Goal: Information Seeking & Learning: Learn about a topic

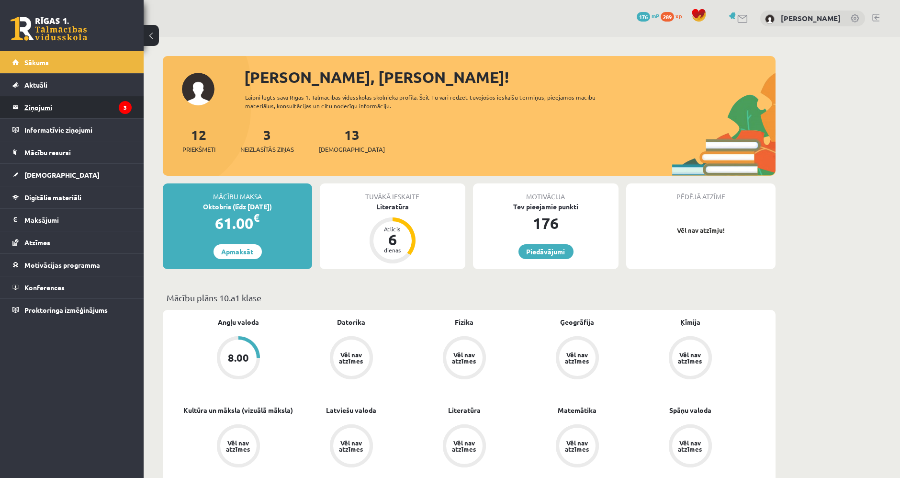
click at [100, 107] on legend "Ziņojumi 3" at bounding box center [77, 107] width 107 height 22
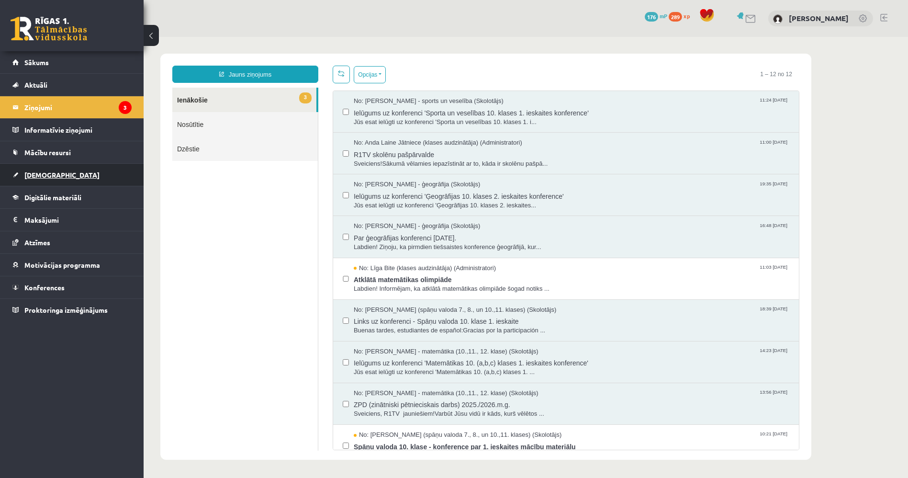
click at [87, 181] on link "[DEMOGRAPHIC_DATA]" at bounding box center [71, 175] width 119 height 22
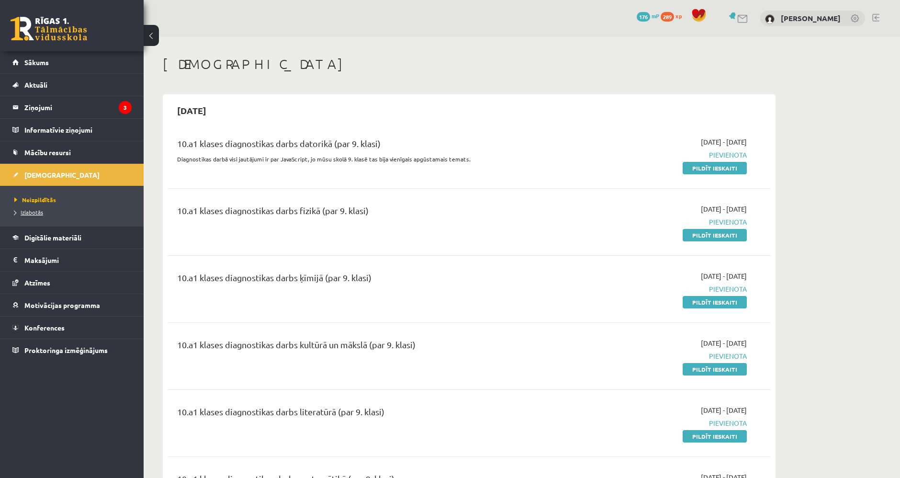
click at [37, 214] on span "Izlabotās" at bounding box center [28, 212] width 29 height 8
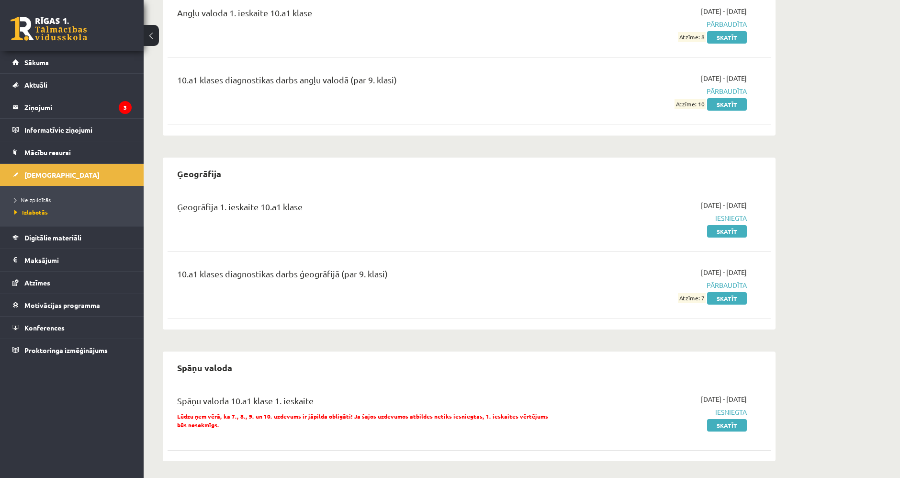
scroll to position [132, 0]
click at [730, 423] on link "Skatīt" at bounding box center [727, 423] width 40 height 12
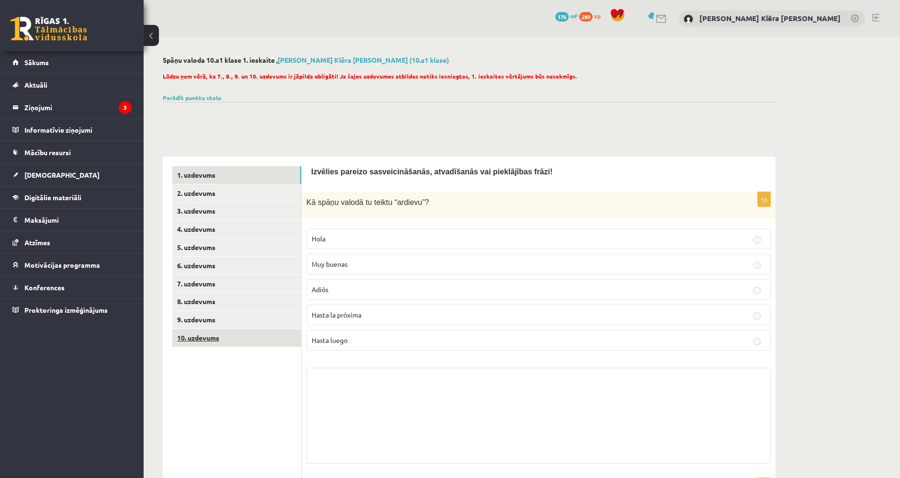
click at [256, 334] on link "10. uzdevums" at bounding box center [236, 338] width 129 height 18
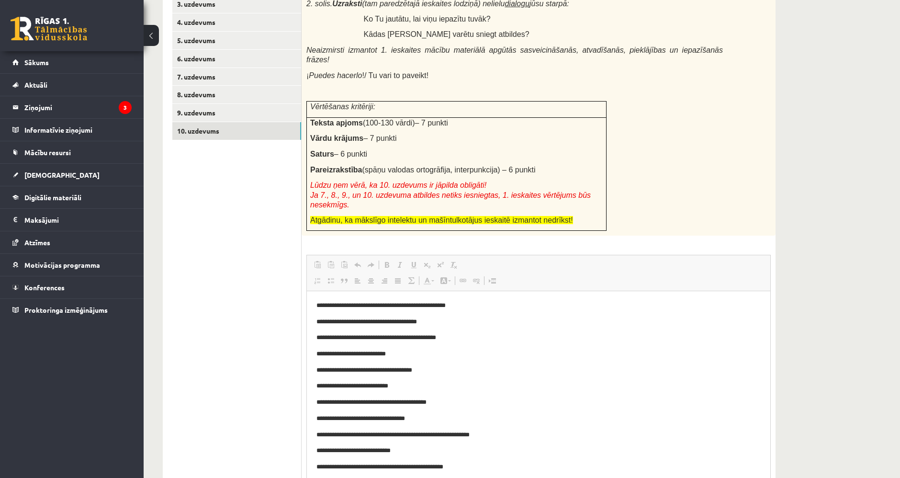
drag, startPoint x: 767, startPoint y: 377, endPoint x: 764, endPoint y: 502, distance: 124.9
click at [764, 271] on html "0 Dāvanas 176 mP 289 xp Elizabete Klēra Kūla Sākums Aktuāli Kā mācīties eSKOLĀ …" at bounding box center [450, 32] width 900 height 478
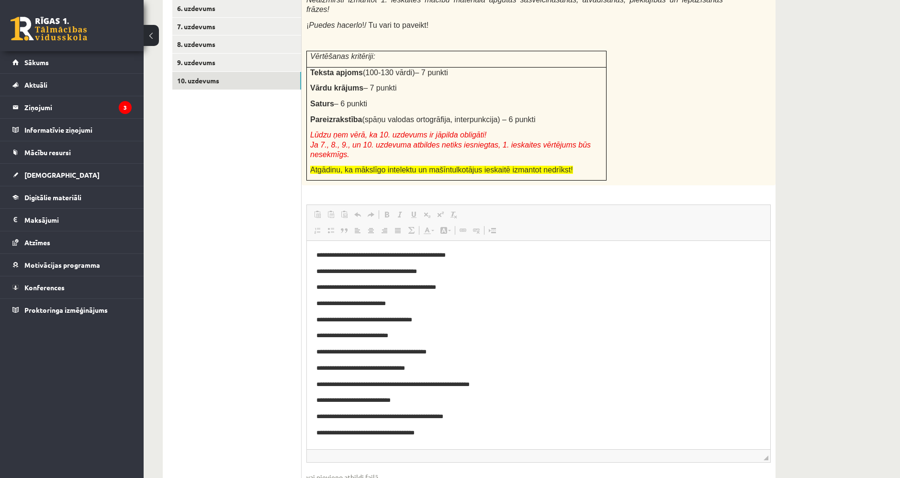
scroll to position [260, 0]
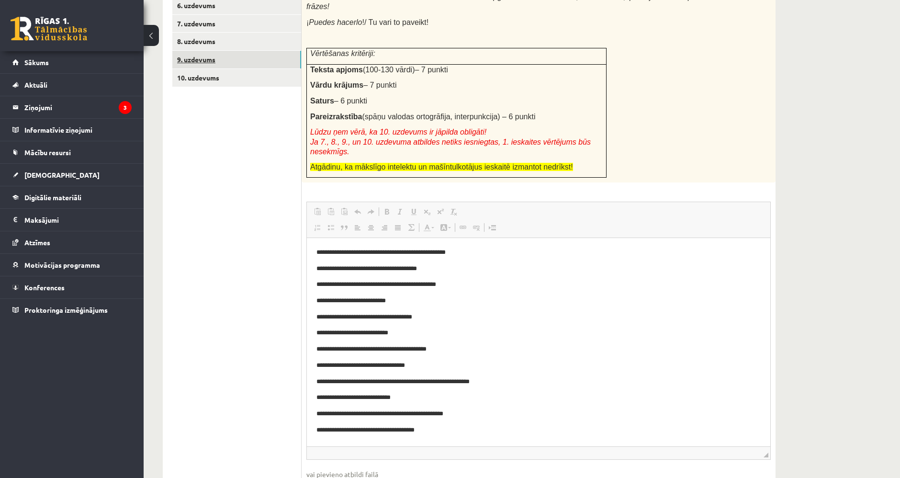
click at [242, 58] on link "9. uzdevums" at bounding box center [236, 60] width 129 height 18
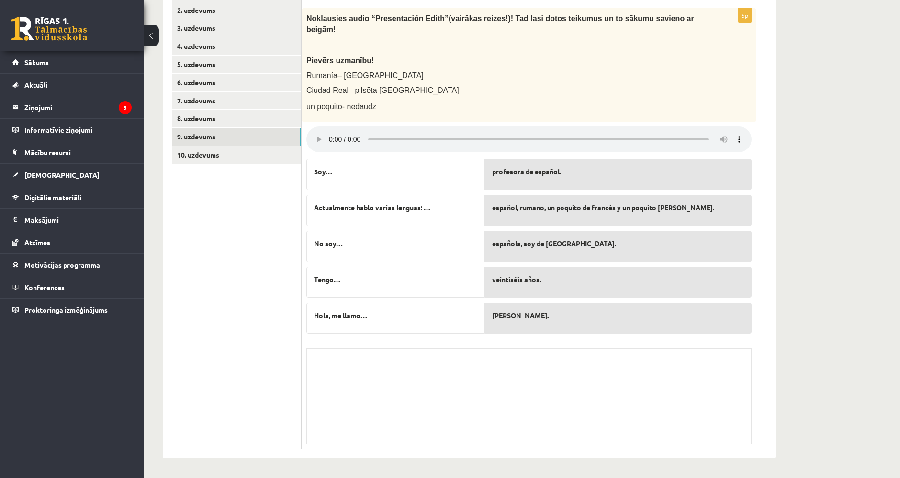
scroll to position [171, 0]
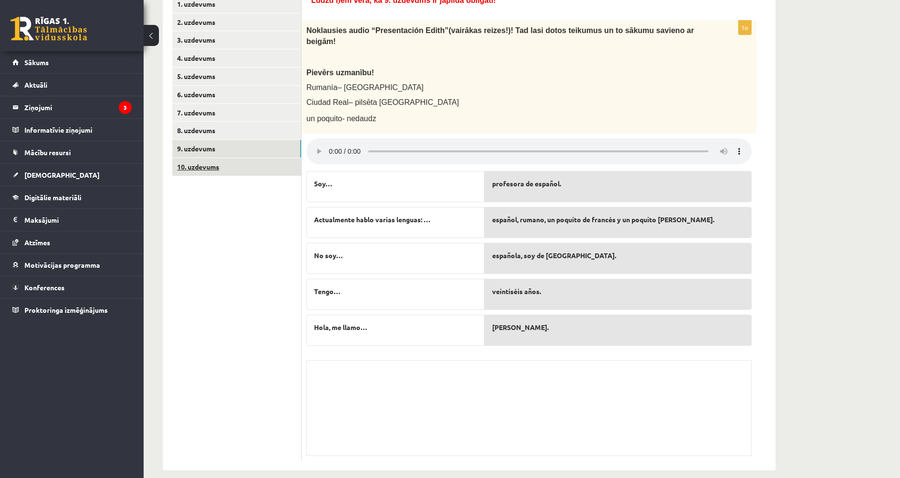
click at [222, 163] on link "10. uzdevums" at bounding box center [236, 167] width 129 height 18
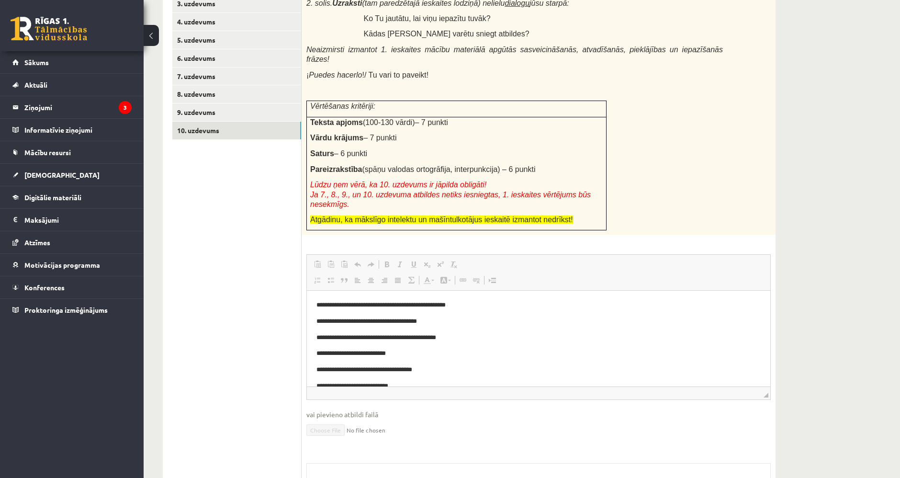
scroll to position [0, 0]
click at [216, 71] on link "7. uzdevums" at bounding box center [236, 76] width 129 height 18
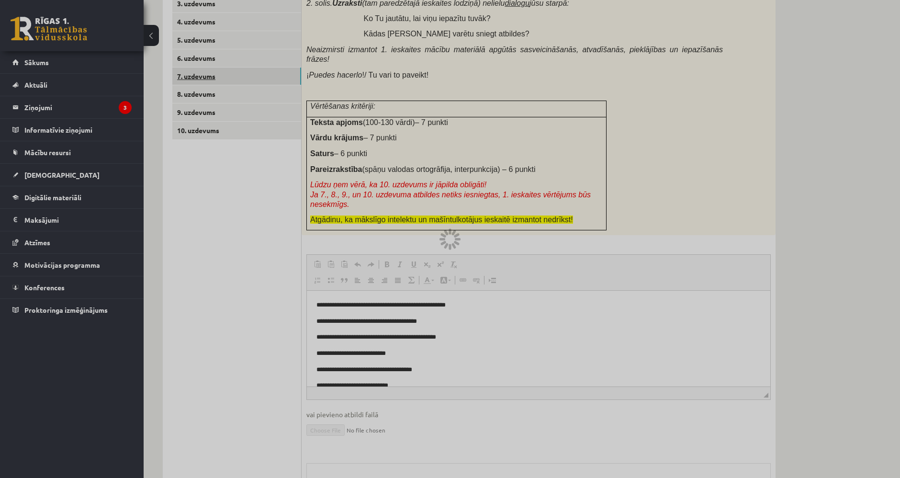
scroll to position [37, 0]
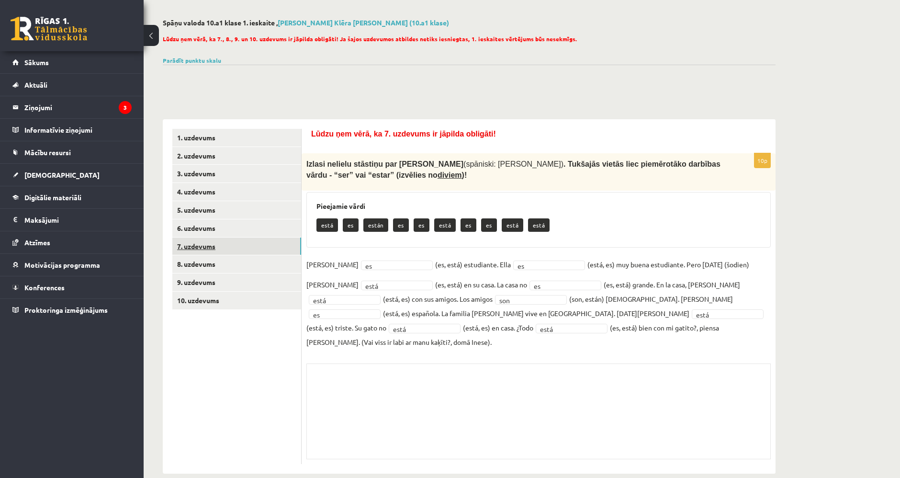
click at [190, 247] on link "7. uzdevums" at bounding box center [236, 246] width 129 height 18
click at [198, 229] on link "6. uzdevums" at bounding box center [236, 228] width 129 height 18
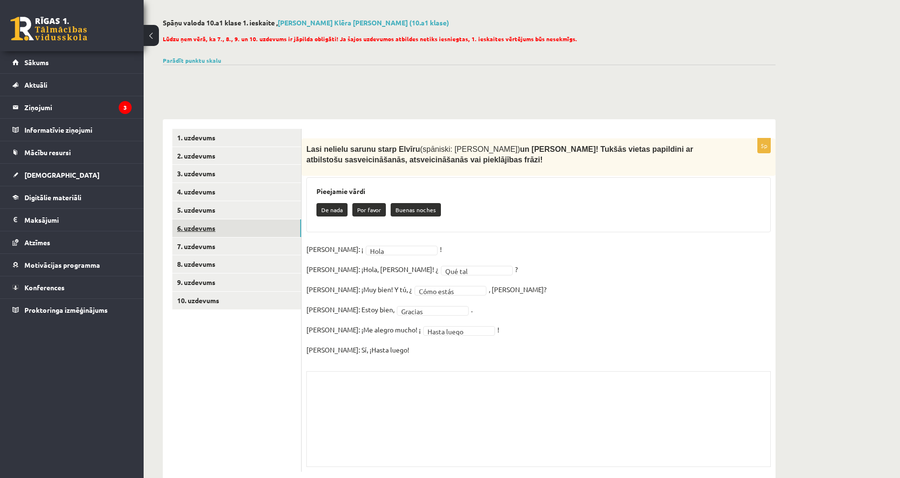
click at [205, 234] on link "6. uzdevums" at bounding box center [236, 228] width 129 height 18
click at [206, 243] on link "7. uzdevums" at bounding box center [236, 246] width 129 height 18
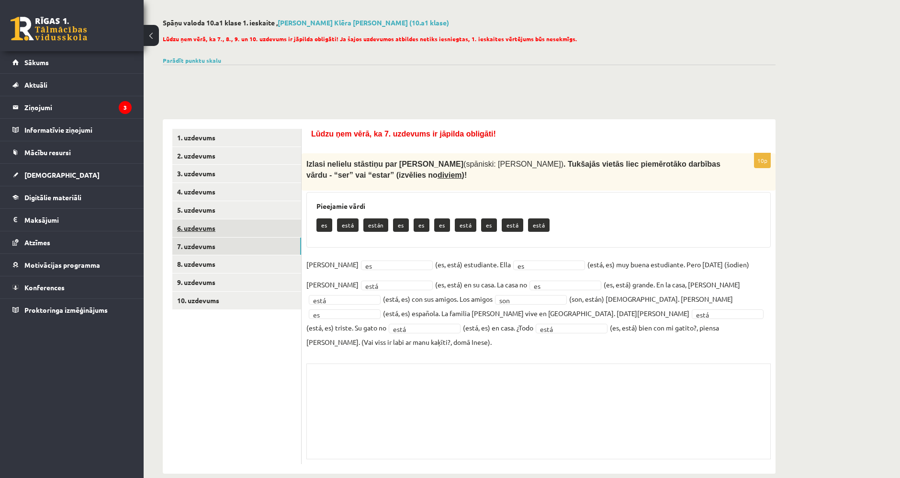
click at [203, 220] on link "6. uzdevums" at bounding box center [236, 228] width 129 height 18
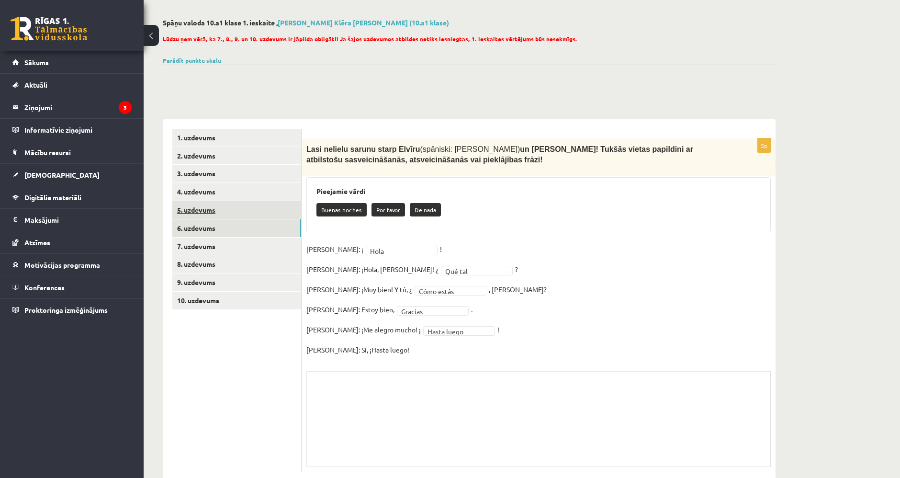
click at [205, 208] on link "5. uzdevums" at bounding box center [236, 210] width 129 height 18
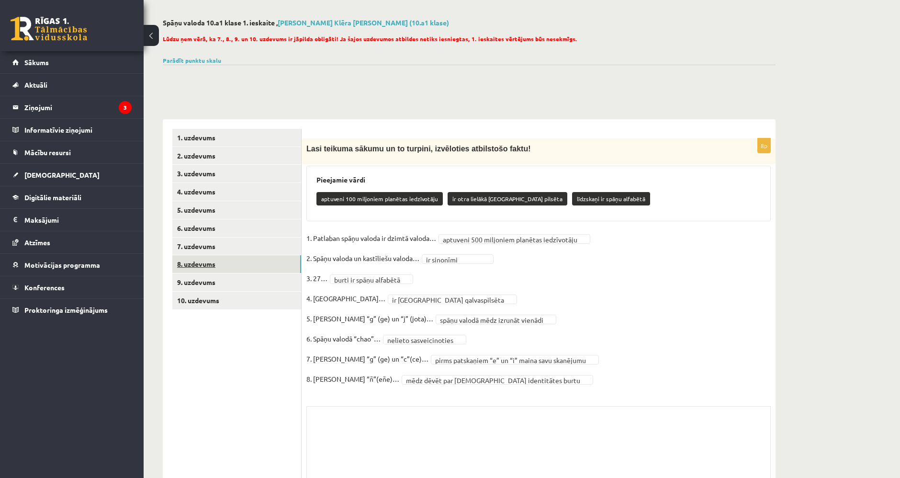
click at [229, 258] on link "8. uzdevums" at bounding box center [236, 264] width 129 height 18
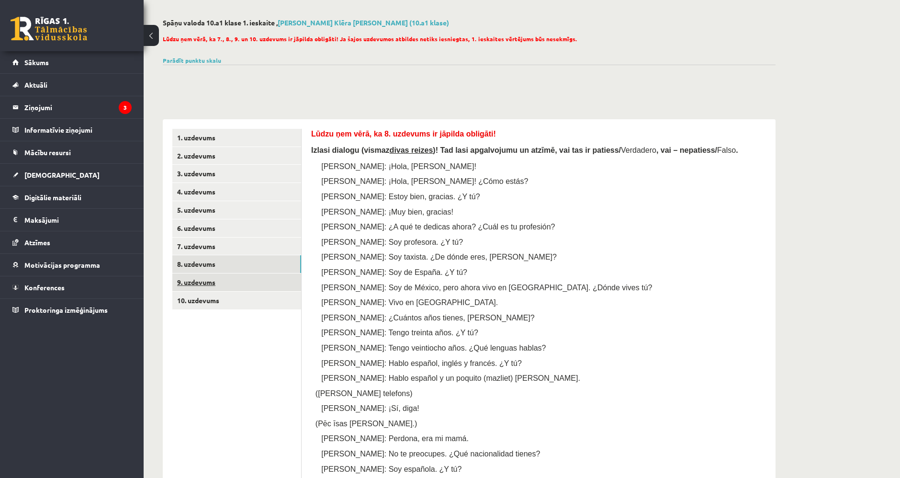
click at [240, 278] on link "9. uzdevums" at bounding box center [236, 282] width 129 height 18
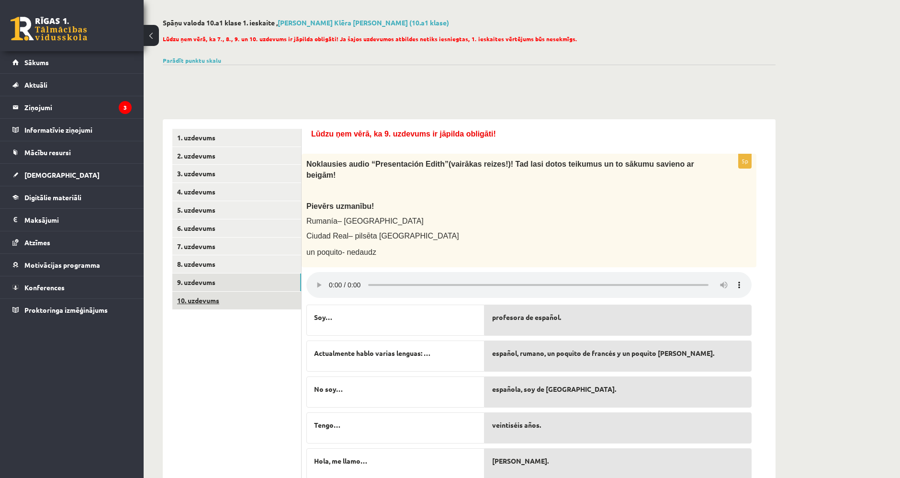
click at [257, 299] on link "10. uzdevums" at bounding box center [236, 300] width 129 height 18
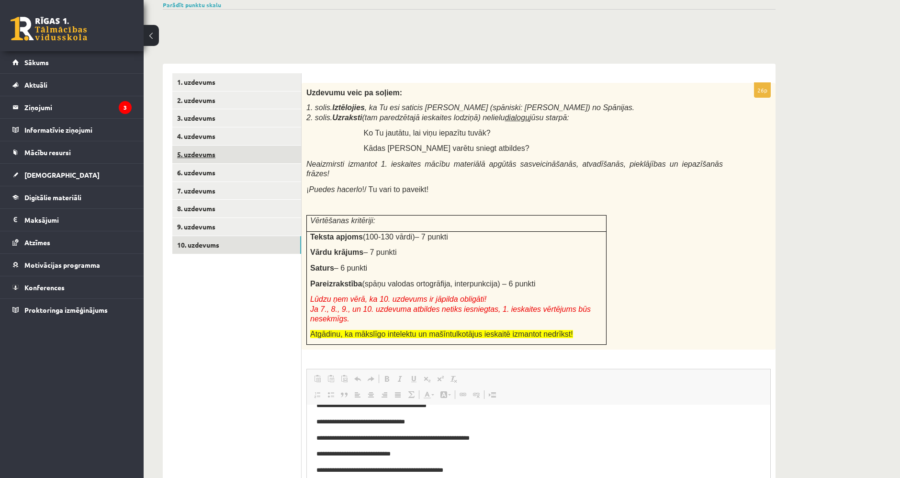
scroll to position [90, 0]
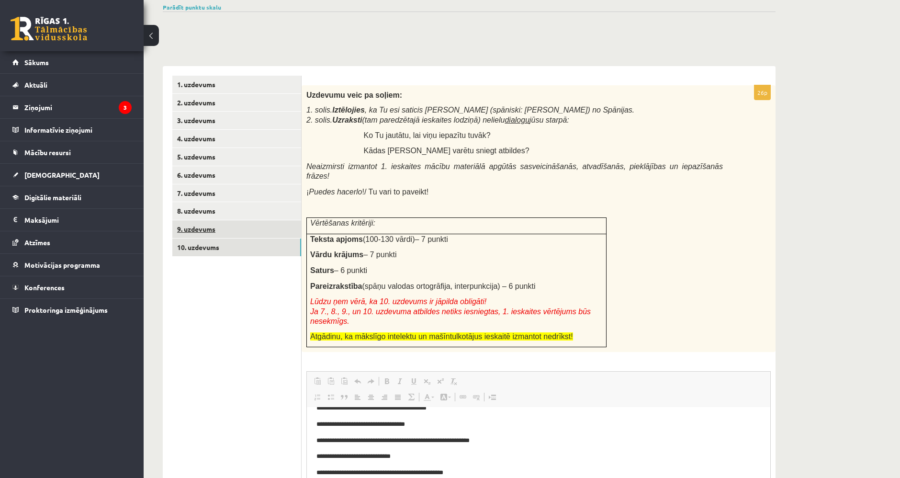
click at [219, 231] on link "9. uzdevums" at bounding box center [236, 229] width 129 height 18
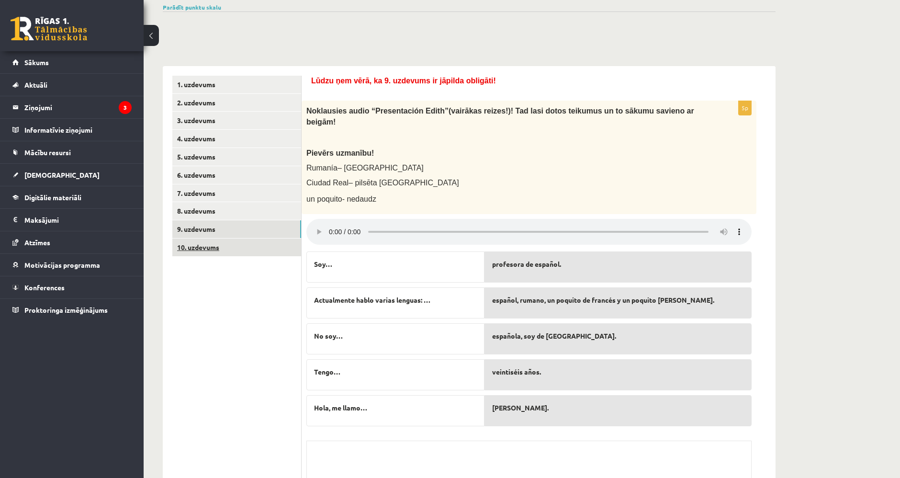
click at [234, 254] on link "10. uzdevums" at bounding box center [236, 247] width 129 height 18
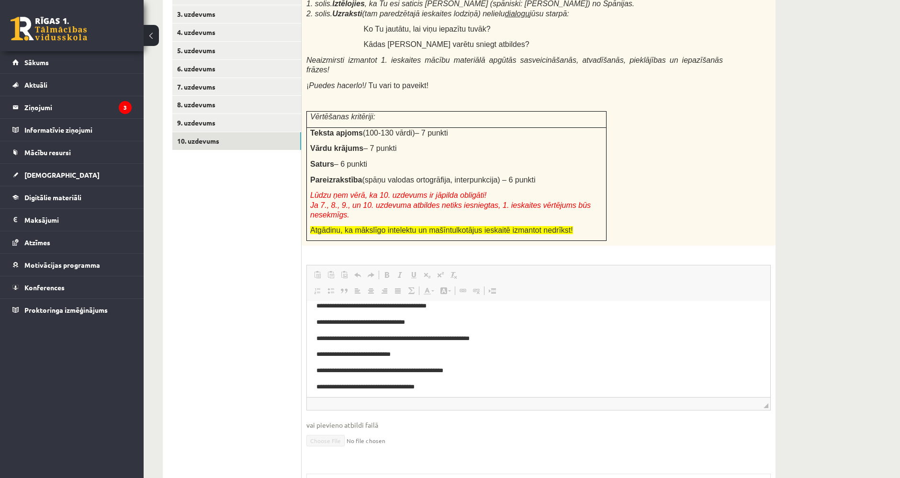
scroll to position [111, 0]
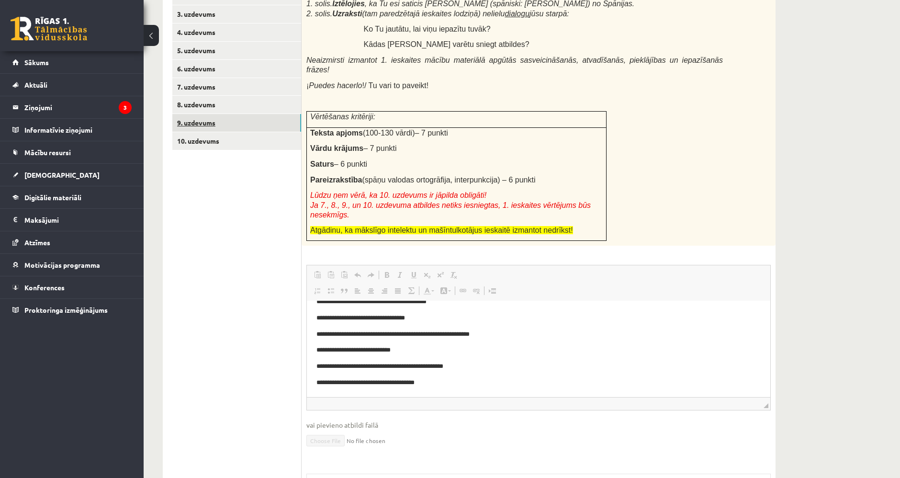
click at [230, 125] on link "9. uzdevums" at bounding box center [236, 123] width 129 height 18
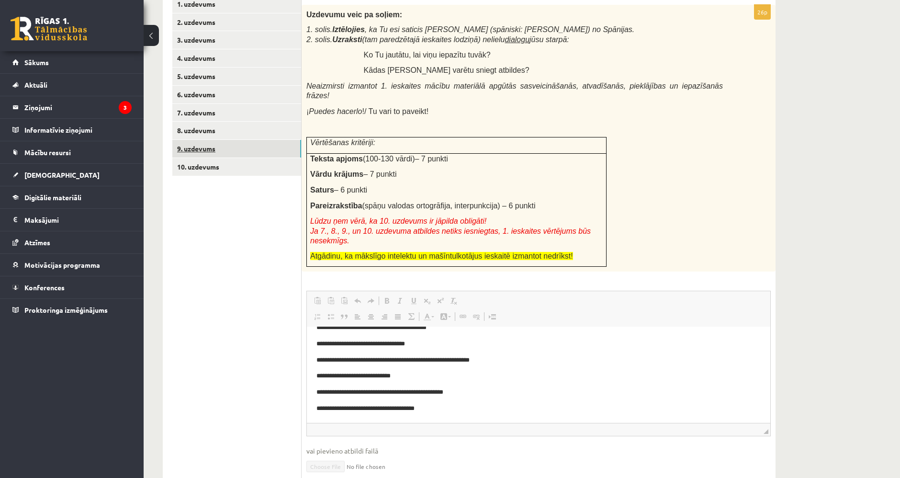
click at [230, 125] on link "8. uzdevums" at bounding box center [236, 131] width 129 height 18
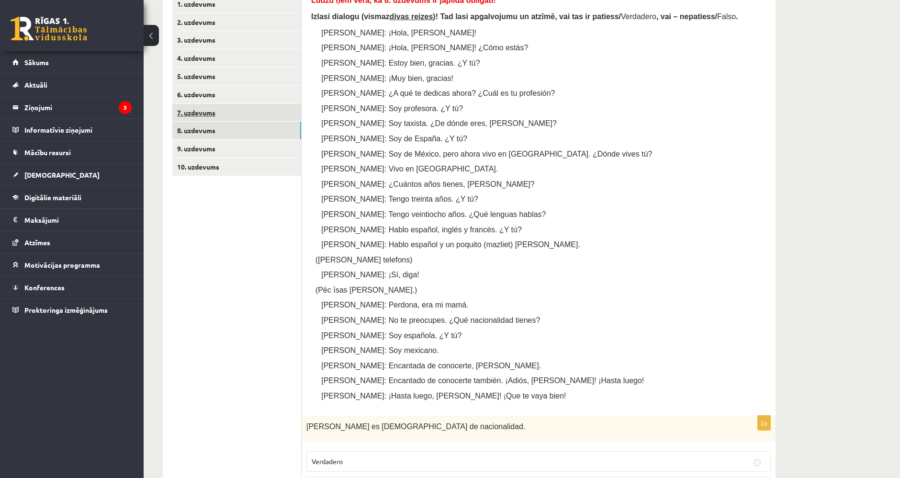
click at [250, 116] on link "7. uzdevums" at bounding box center [236, 113] width 129 height 18
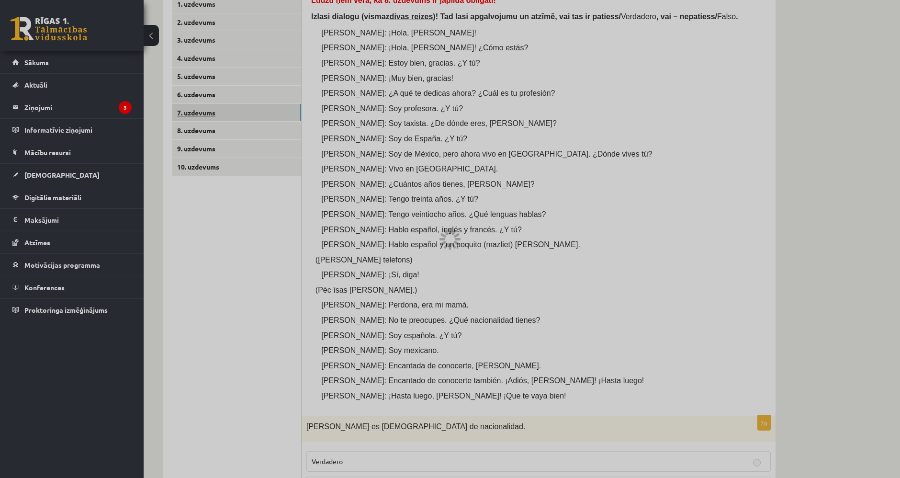
scroll to position [37, 0]
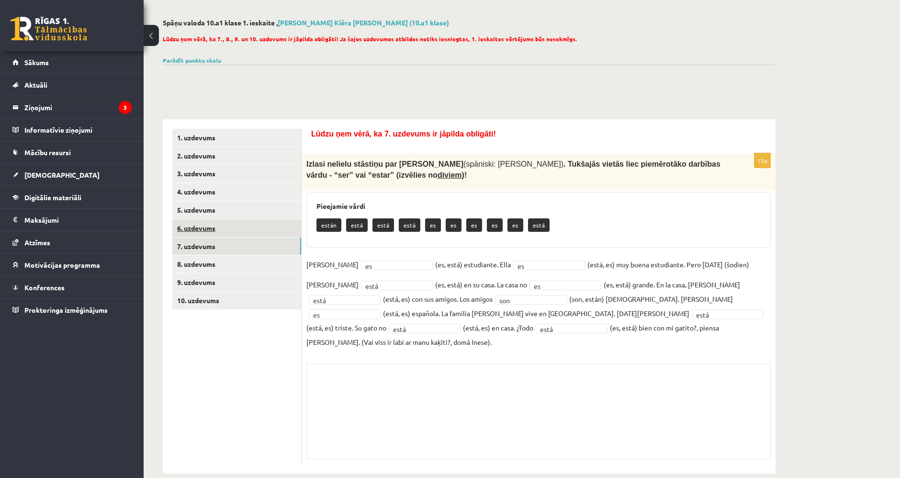
click at [269, 220] on link "6. uzdevums" at bounding box center [236, 228] width 129 height 18
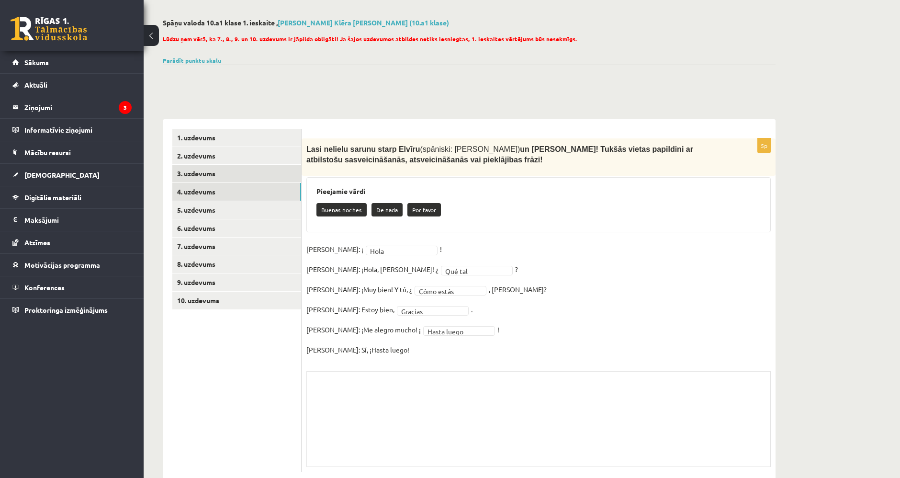
click at [254, 178] on link "3. uzdevums" at bounding box center [236, 174] width 129 height 18
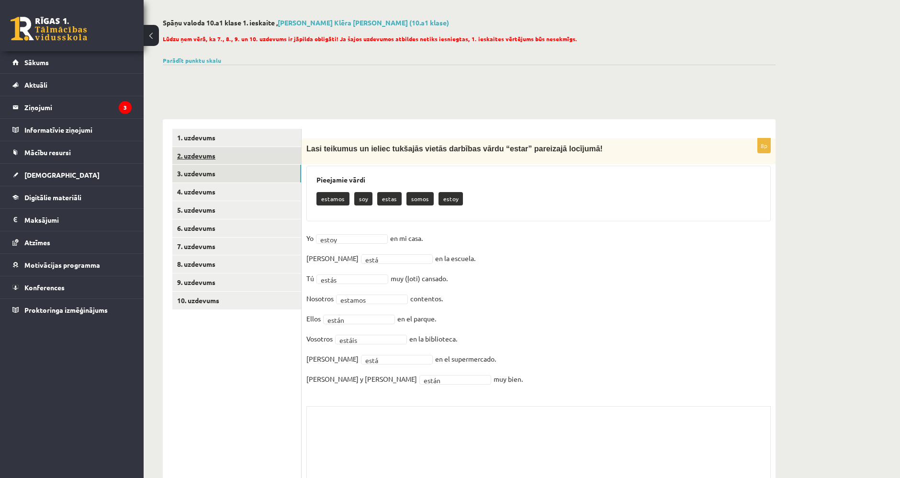
click at [246, 156] on link "2. uzdevums" at bounding box center [236, 156] width 129 height 18
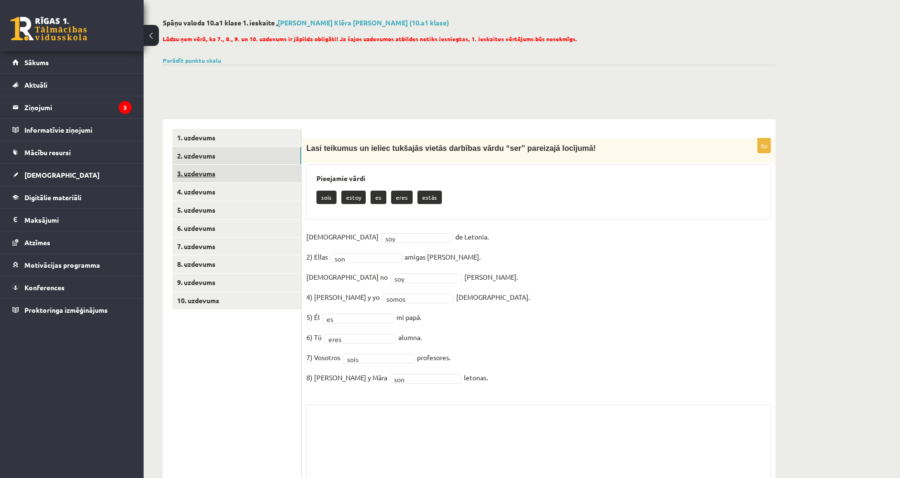
click at [253, 175] on link "3. uzdevums" at bounding box center [236, 174] width 129 height 18
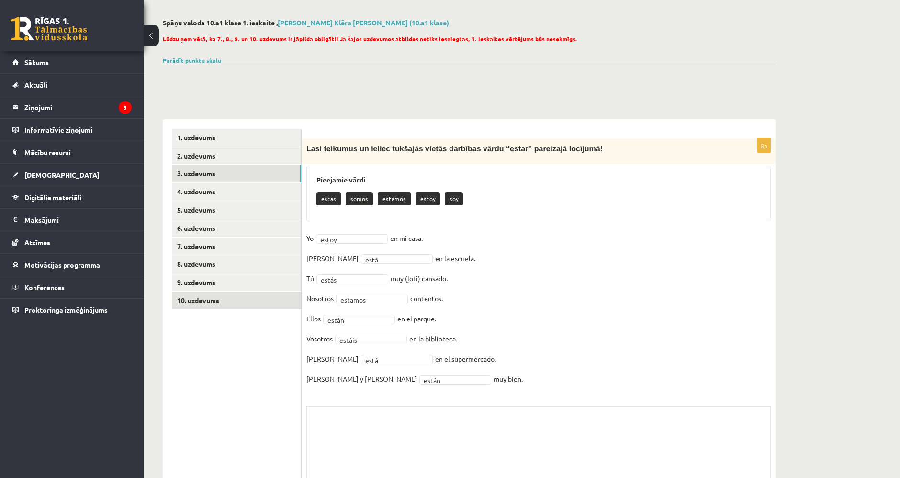
click at [239, 296] on link "10. uzdevums" at bounding box center [236, 300] width 129 height 18
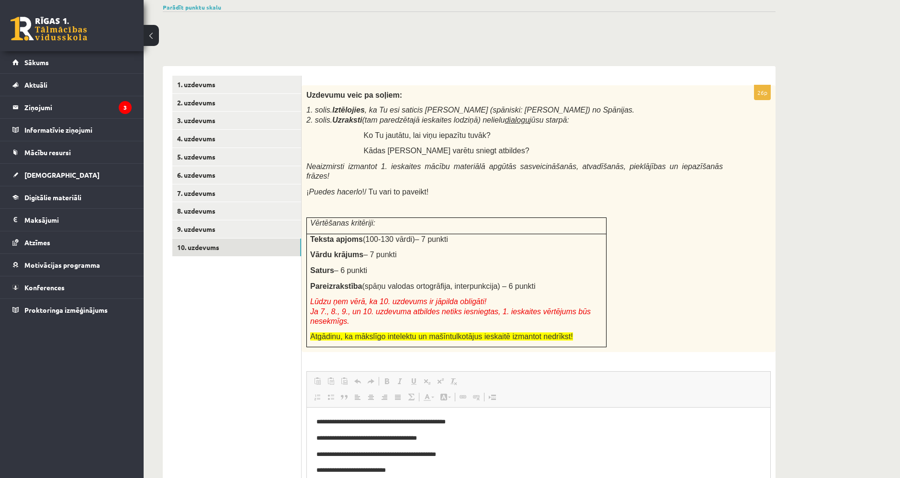
scroll to position [0, 0]
click at [253, 132] on link "4. uzdevums" at bounding box center [236, 139] width 129 height 18
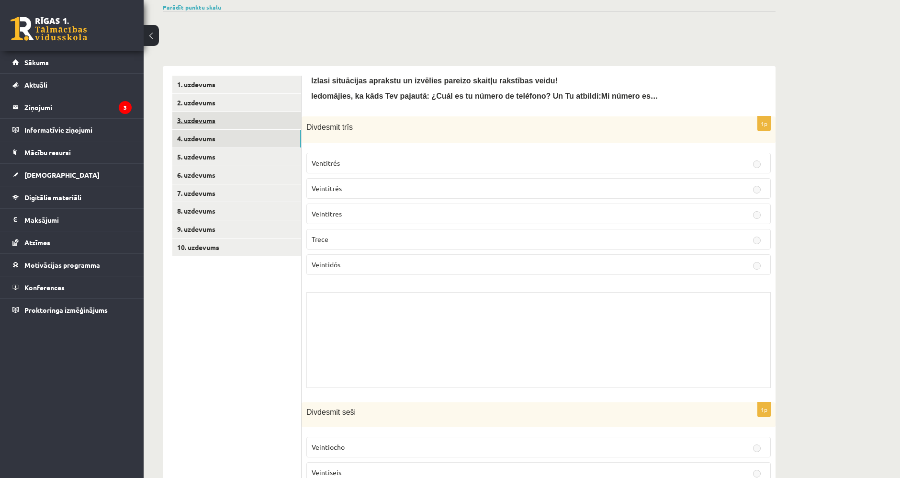
click at [249, 123] on link "3. uzdevums" at bounding box center [236, 120] width 129 height 18
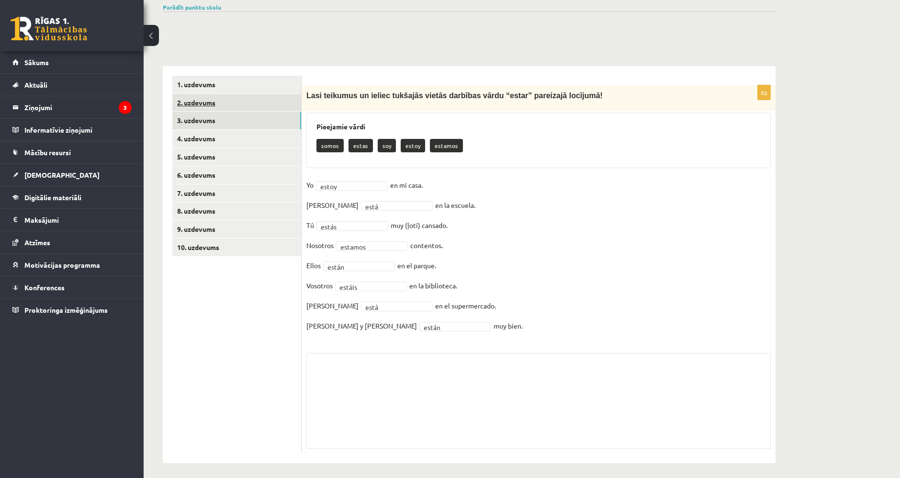
click at [235, 99] on link "2. uzdevums" at bounding box center [236, 103] width 129 height 18
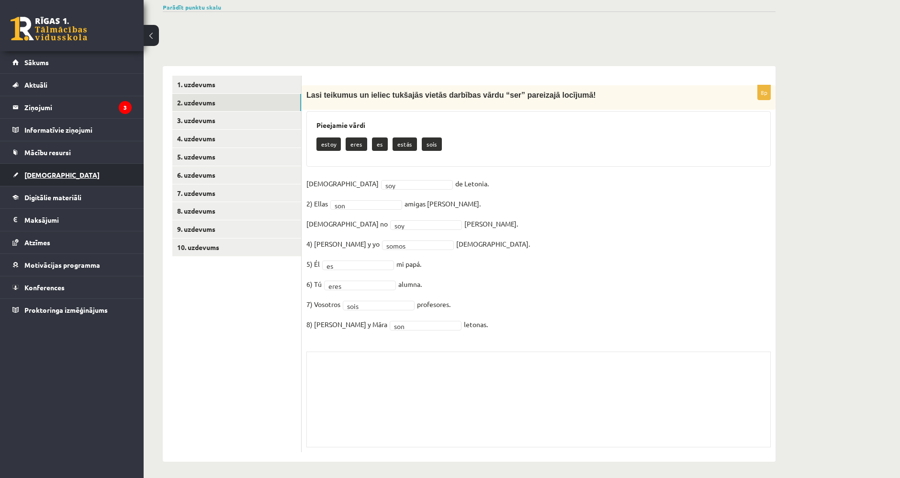
click at [69, 180] on link "[DEMOGRAPHIC_DATA]" at bounding box center [71, 175] width 119 height 22
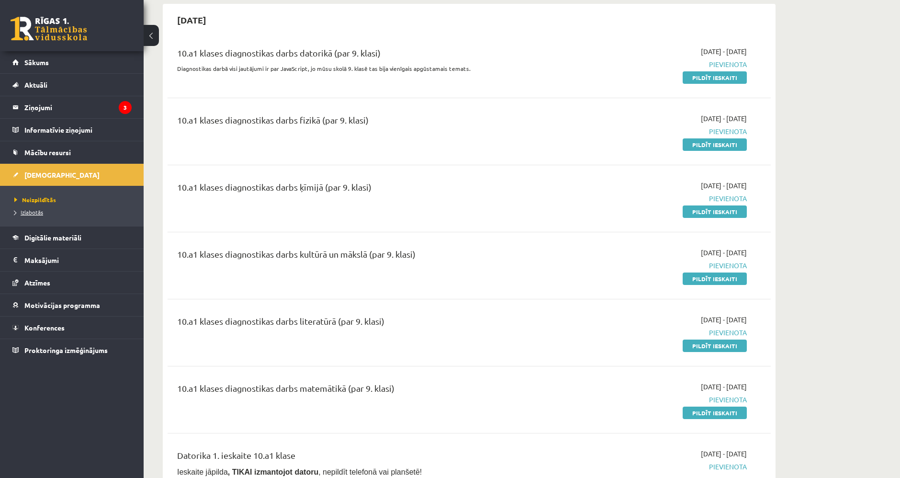
click at [59, 208] on link "Izlabotās" at bounding box center [74, 212] width 120 height 9
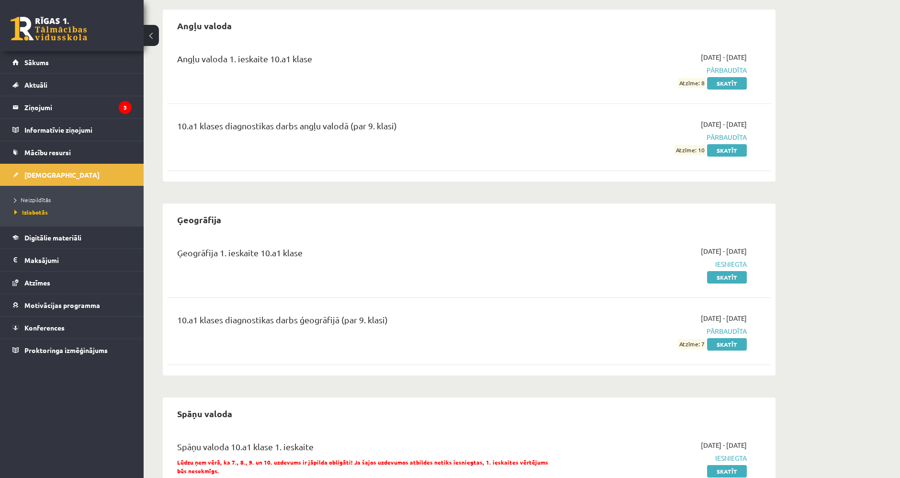
scroll to position [79, 0]
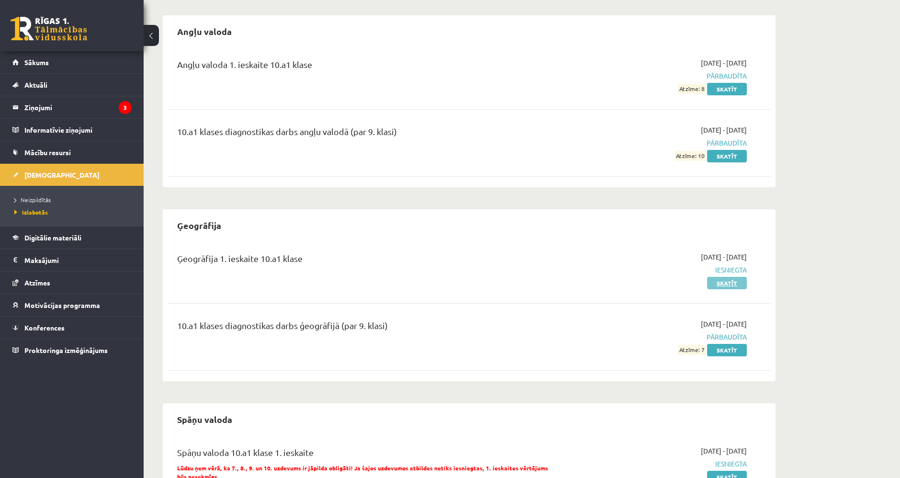
click at [717, 281] on link "Skatīt" at bounding box center [727, 283] width 40 height 12
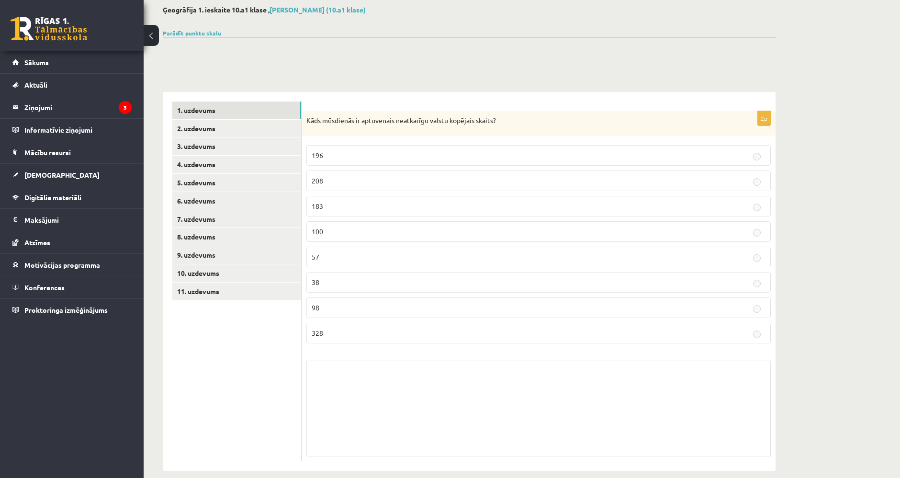
scroll to position [60, 0]
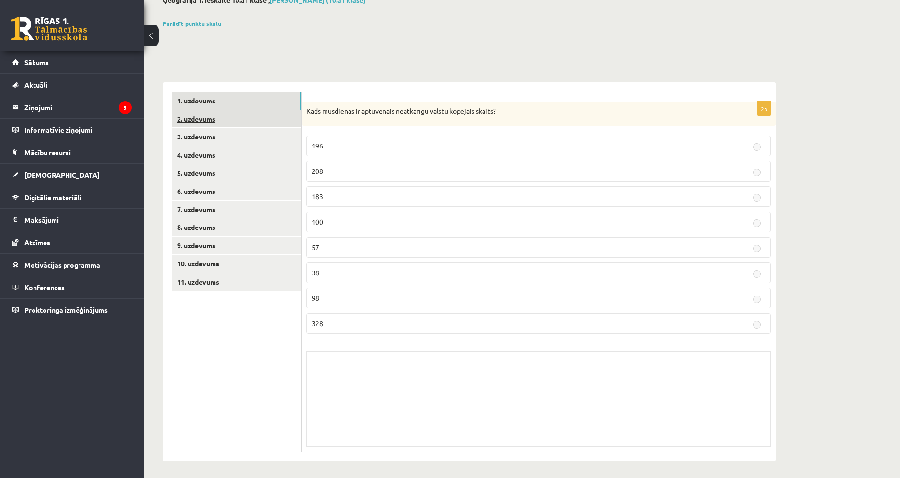
click at [224, 118] on link "2. uzdevums" at bounding box center [236, 119] width 129 height 18
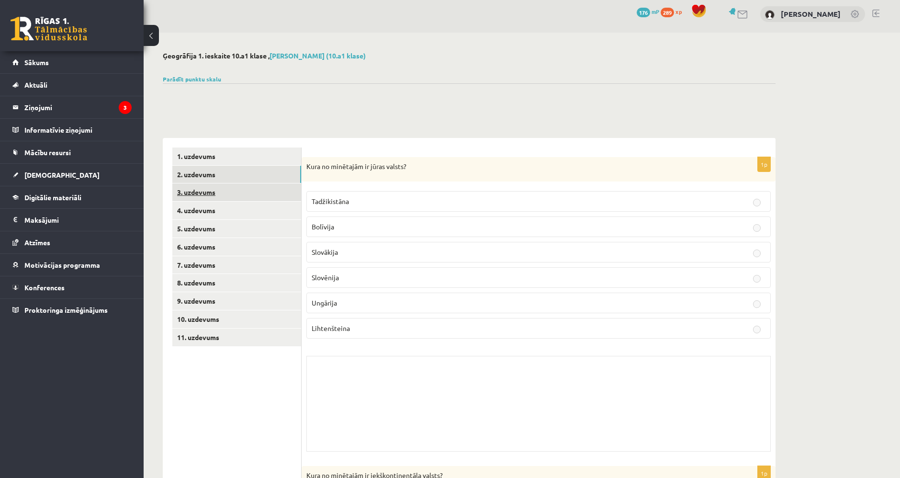
scroll to position [0, 0]
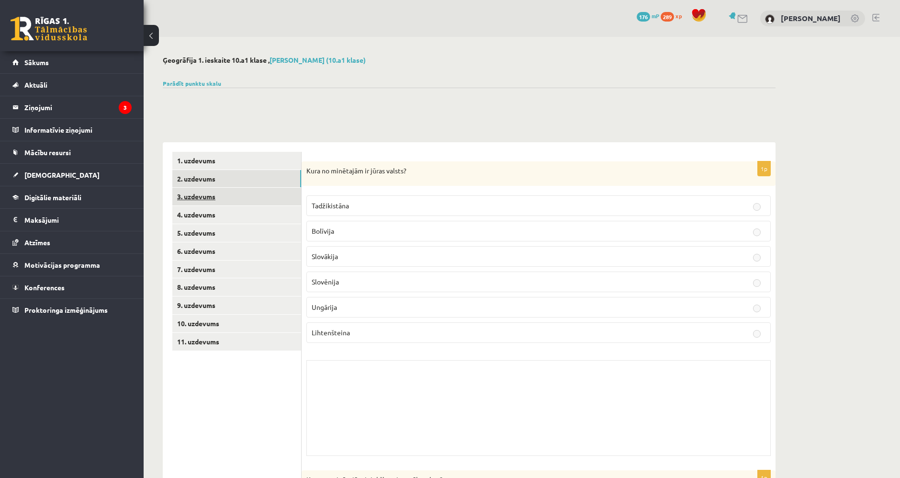
click at [245, 201] on link "3. uzdevums" at bounding box center [236, 197] width 129 height 18
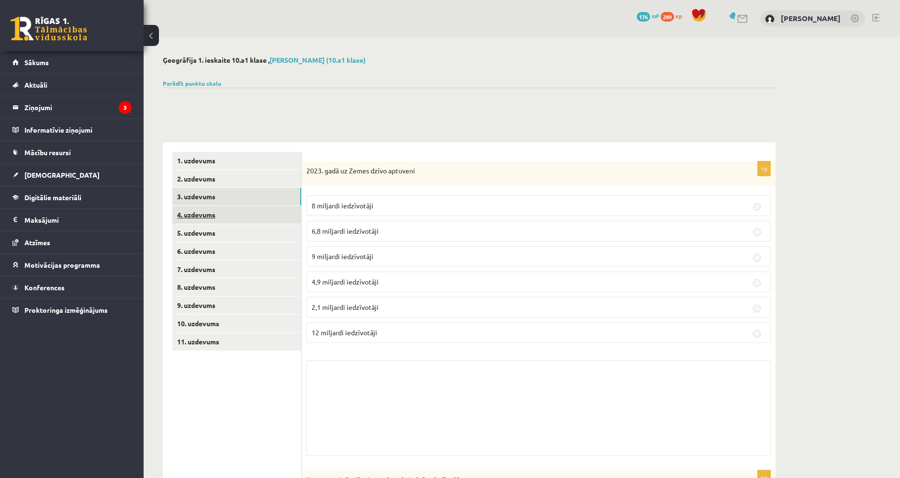
click at [242, 222] on link "4. uzdevums" at bounding box center [236, 215] width 129 height 18
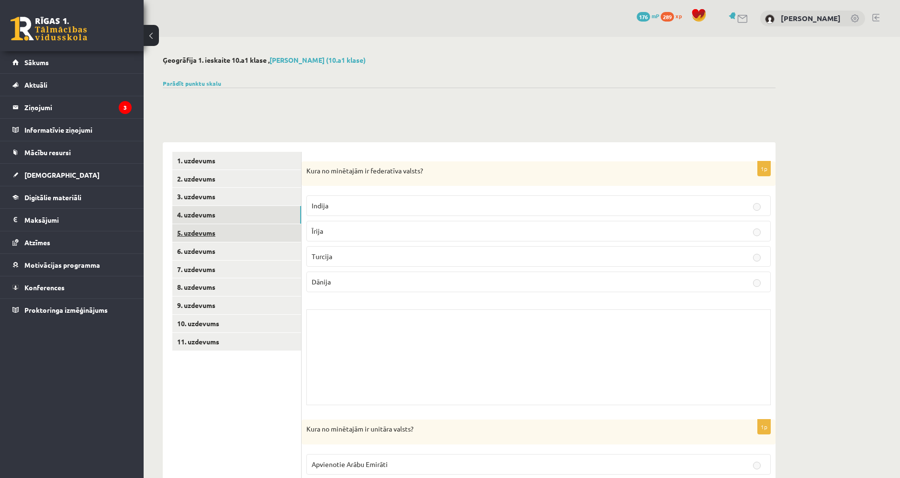
click at [250, 234] on link "5. uzdevums" at bounding box center [236, 233] width 129 height 18
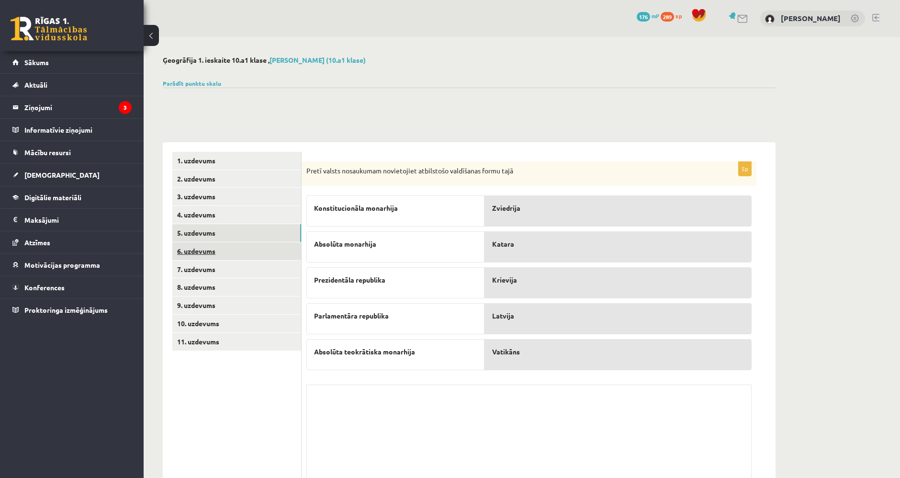
click at [251, 253] on link "6. uzdevums" at bounding box center [236, 251] width 129 height 18
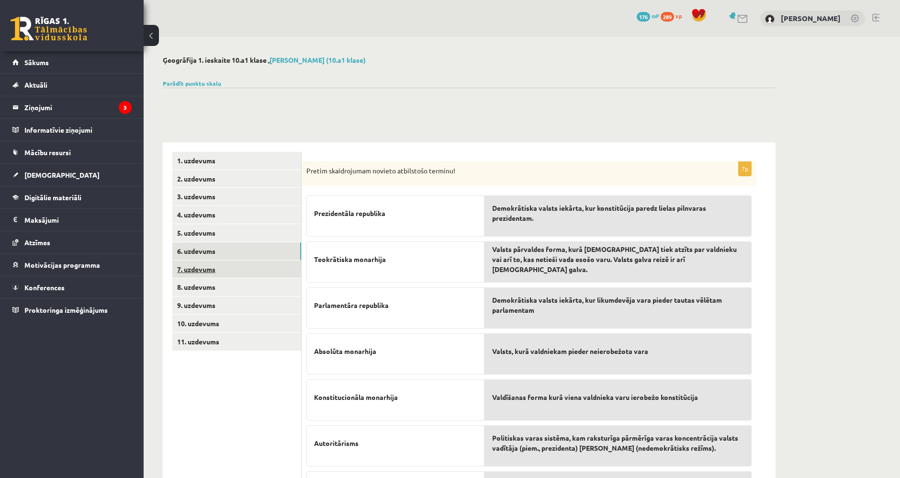
click at [252, 275] on link "7. uzdevums" at bounding box center [236, 269] width 129 height 18
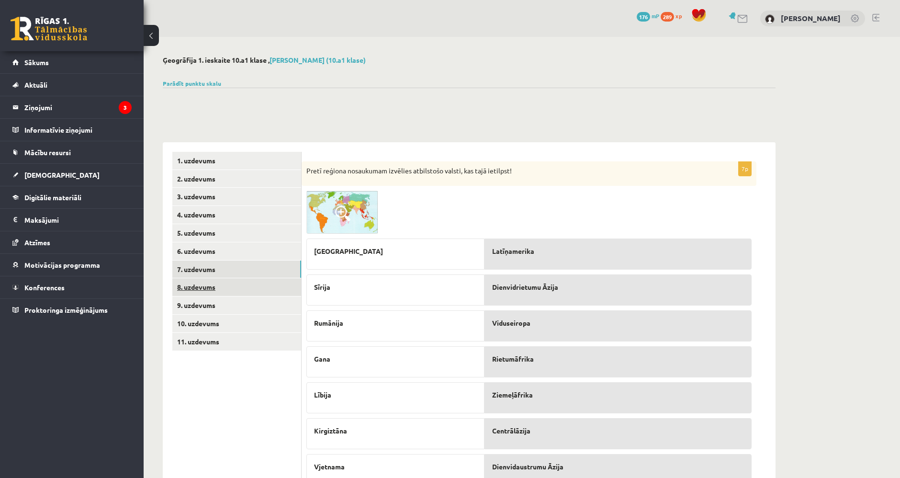
click at [246, 287] on link "8. uzdevums" at bounding box center [236, 287] width 129 height 18
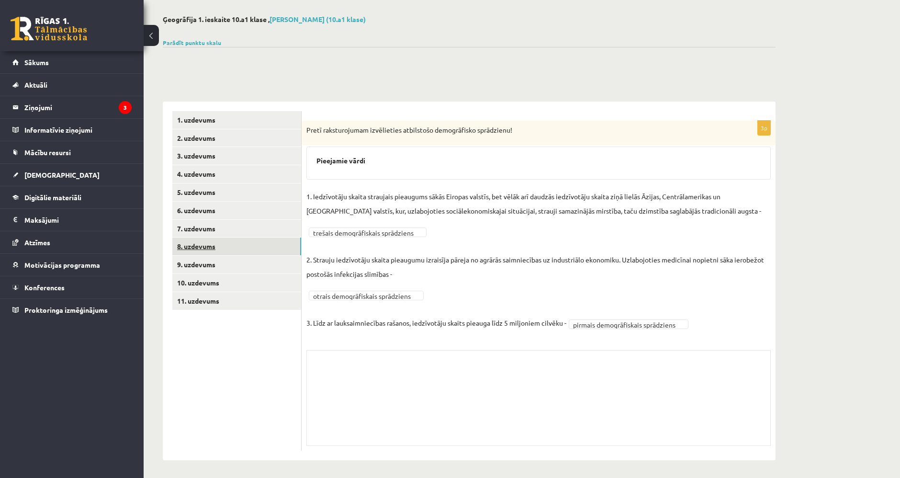
scroll to position [42, 0]
click at [235, 266] on link "9. uzdevums" at bounding box center [236, 264] width 129 height 18
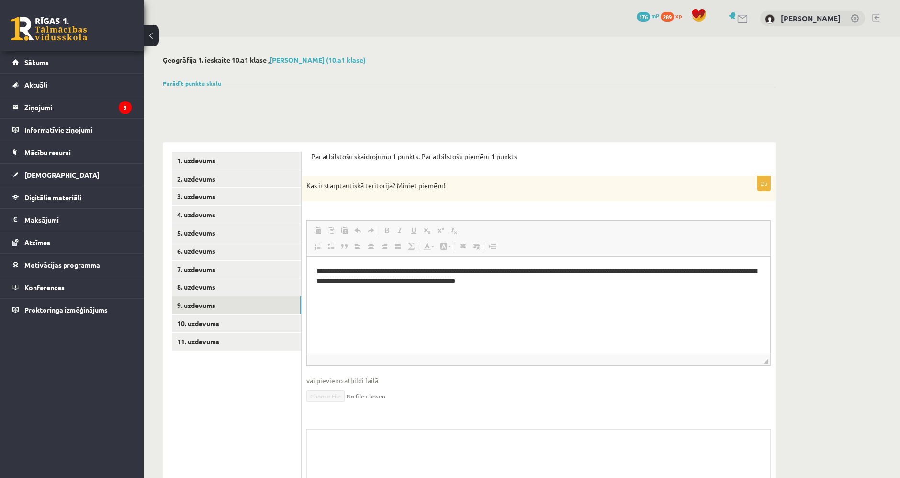
scroll to position [0, 0]
click at [278, 329] on link "10. uzdevums" at bounding box center [236, 323] width 129 height 18
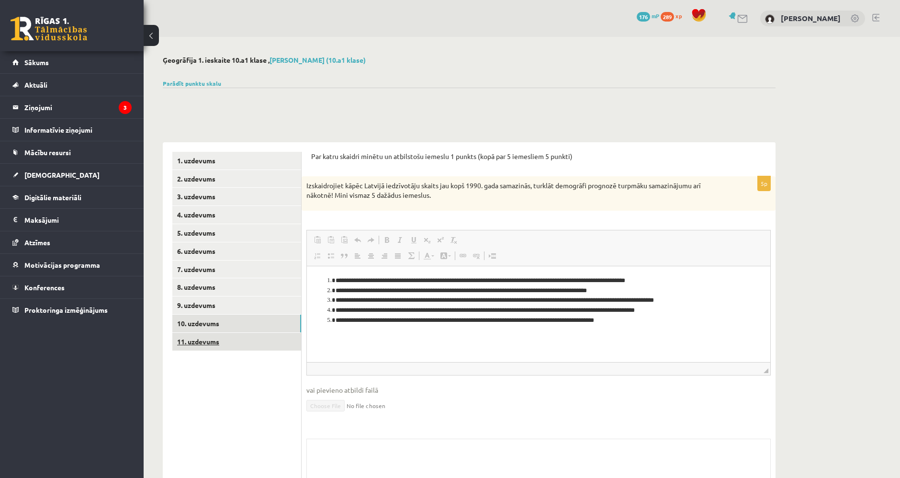
click at [260, 343] on link "11. uzdevums" at bounding box center [236, 342] width 129 height 18
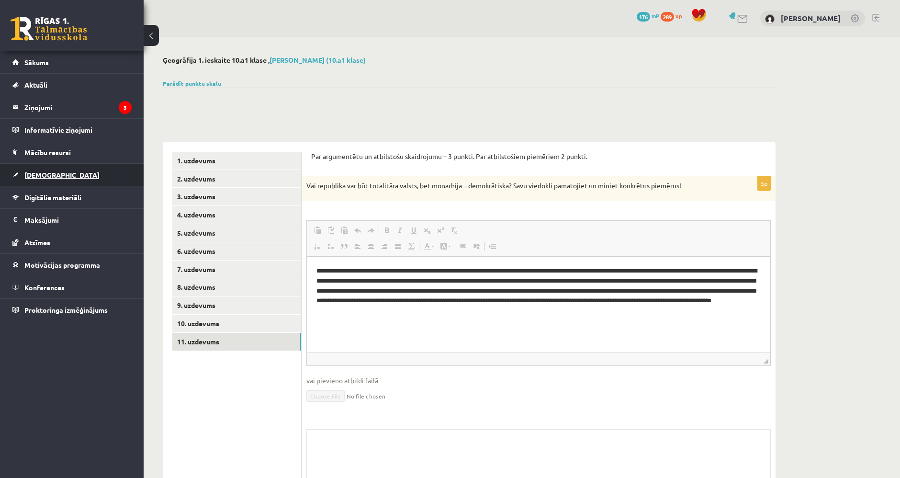
click at [105, 180] on link "[DEMOGRAPHIC_DATA]" at bounding box center [71, 175] width 119 height 22
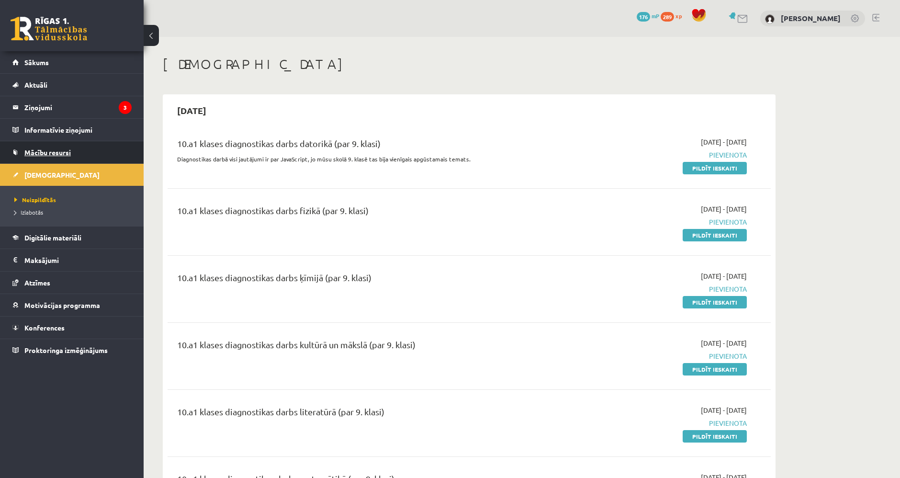
click at [90, 156] on link "Mācību resursi" at bounding box center [71, 152] width 119 height 22
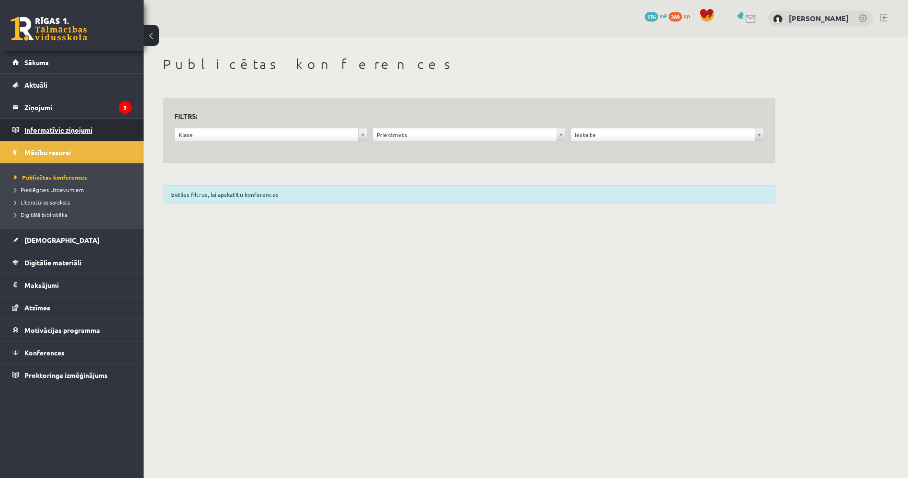
click at [99, 127] on legend "Informatīvie ziņojumi 0" at bounding box center [77, 130] width 107 height 22
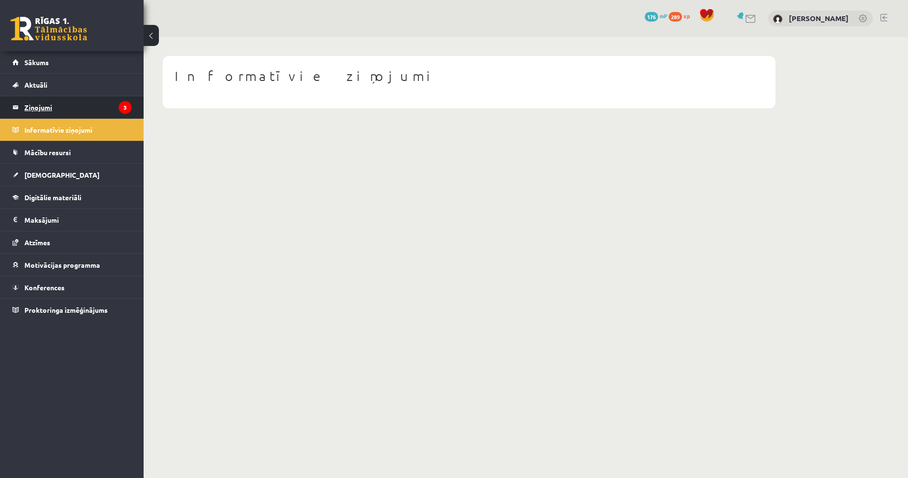
click at [82, 98] on legend "Ziņojumi 3" at bounding box center [77, 107] width 107 height 22
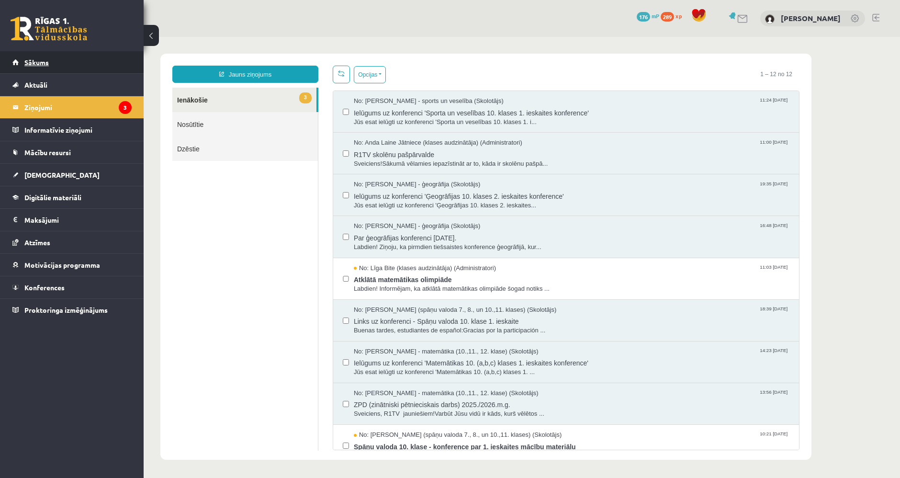
click at [77, 64] on link "Sākums" at bounding box center [71, 62] width 119 height 22
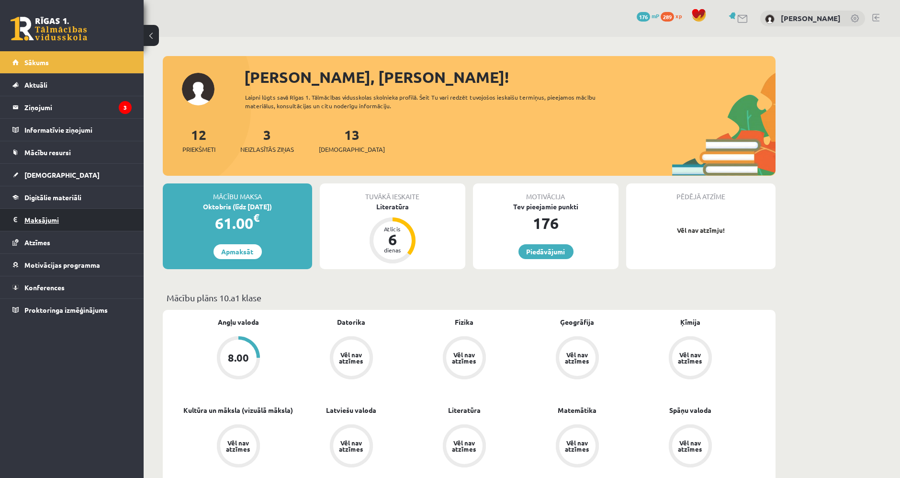
click at [112, 223] on legend "Maksājumi 0" at bounding box center [77, 220] width 107 height 22
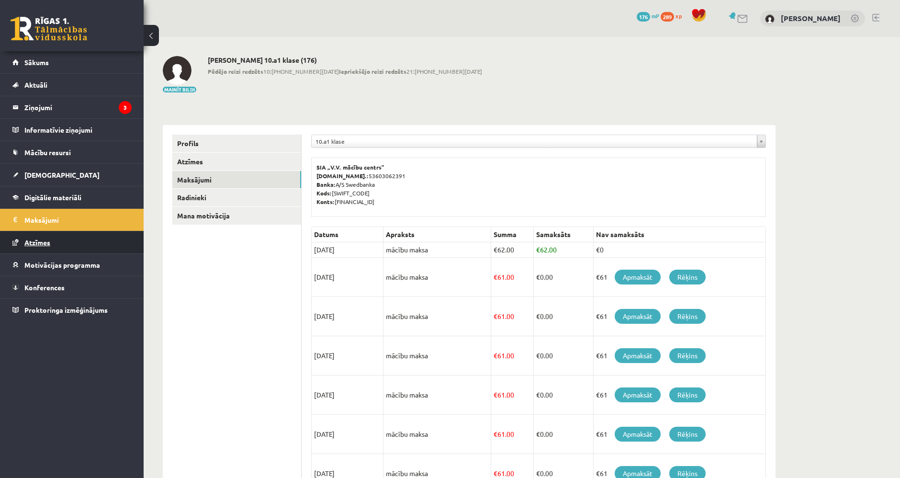
click at [122, 239] on link "Atzīmes" at bounding box center [71, 242] width 119 height 22
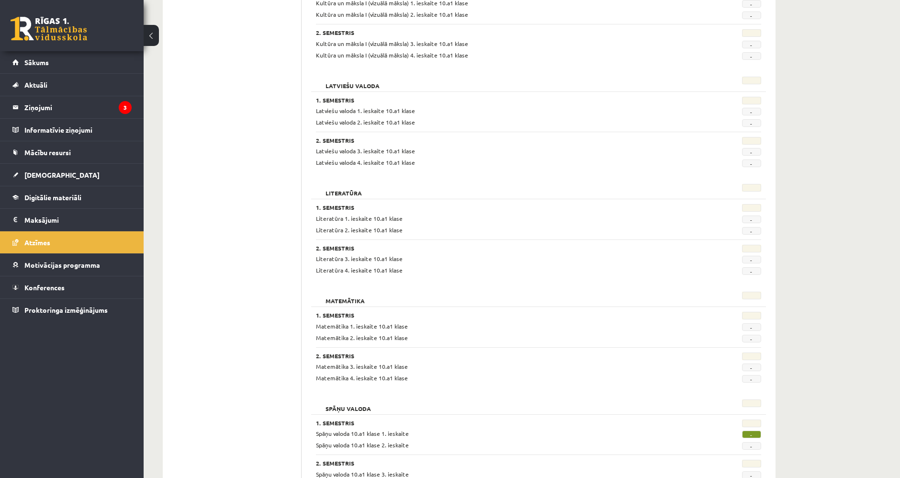
scroll to position [842, 0]
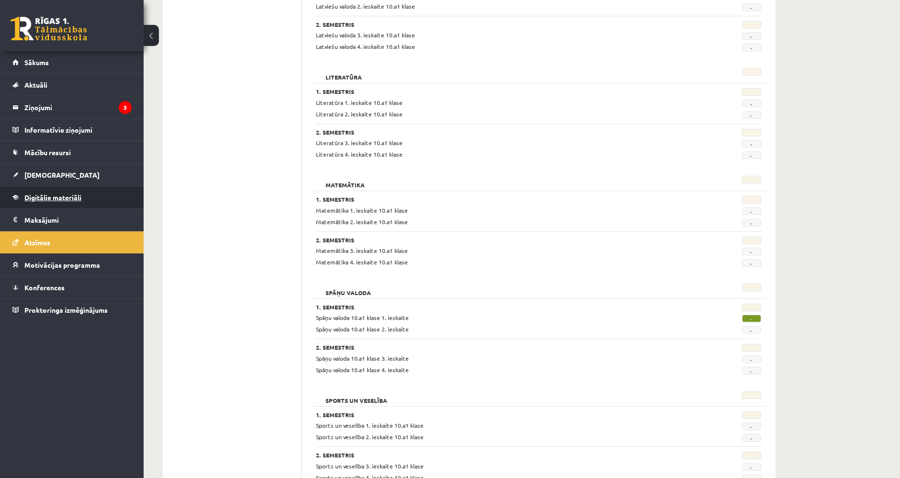
click at [50, 188] on link "Digitālie materiāli" at bounding box center [71, 197] width 119 height 22
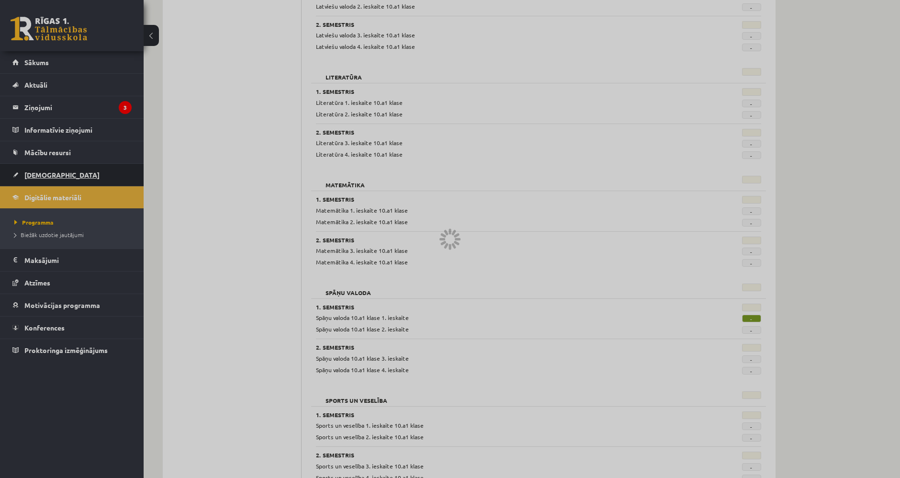
scroll to position [802, 0]
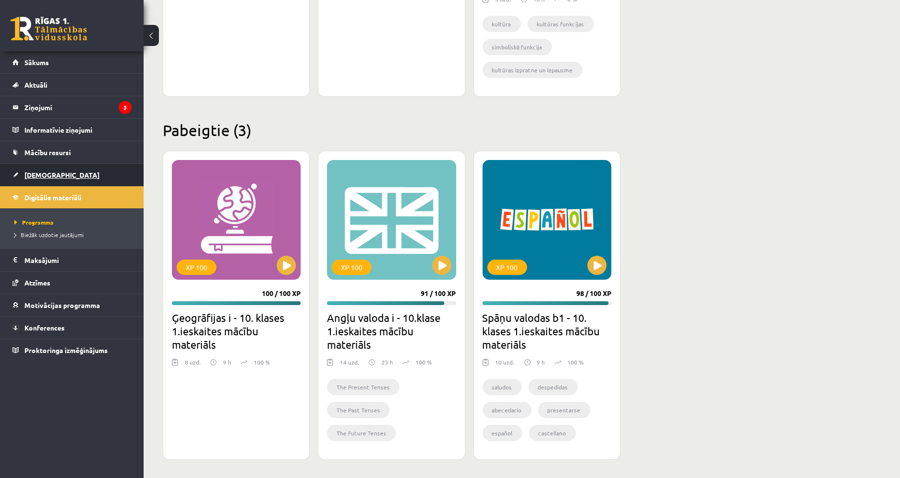
click at [42, 182] on link "[DEMOGRAPHIC_DATA]" at bounding box center [71, 175] width 119 height 22
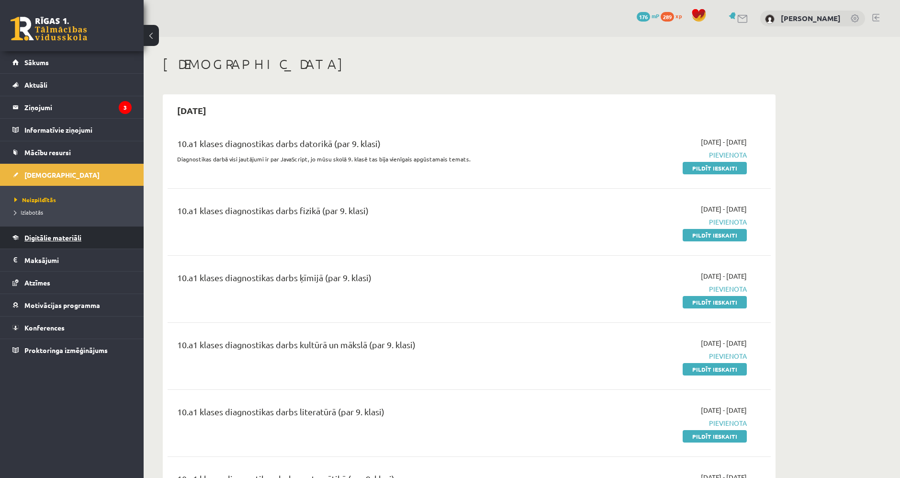
click at [83, 246] on link "Digitālie materiāli" at bounding box center [71, 237] width 119 height 22
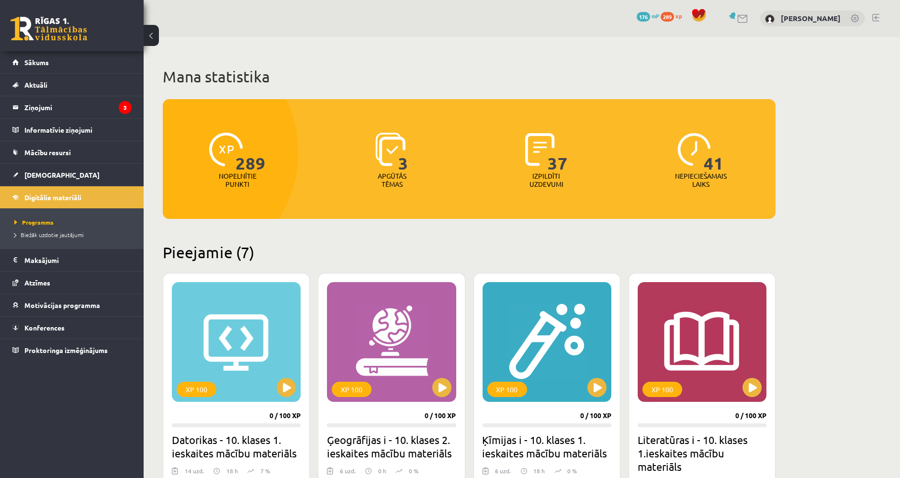
click at [637, 13] on span "176" at bounding box center [642, 17] width 13 height 10
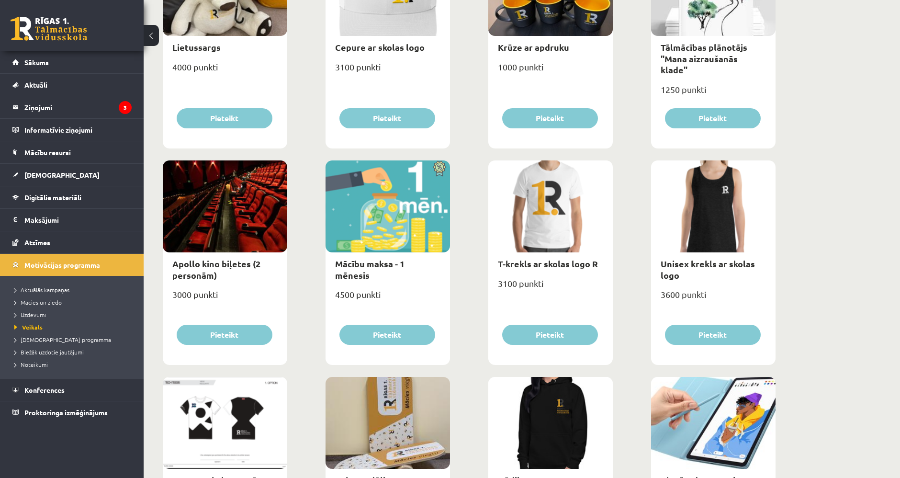
scroll to position [212, 0]
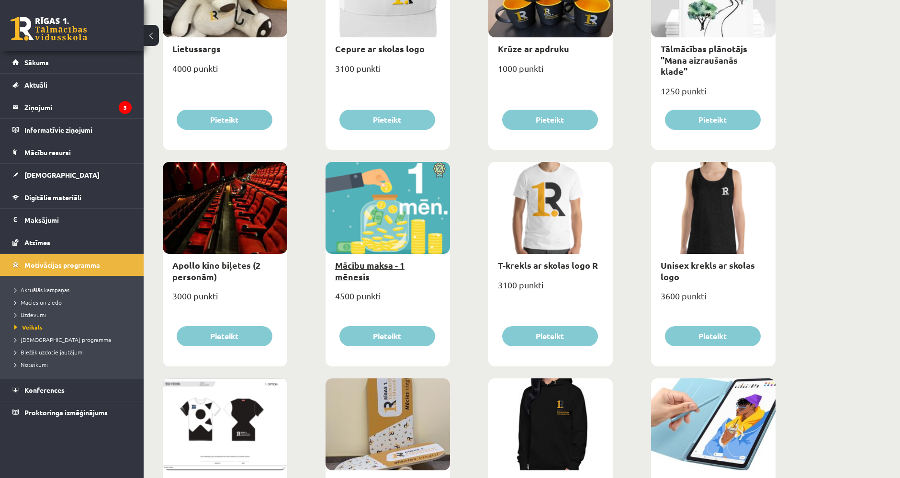
click at [375, 261] on link "Mācību maksa - 1 mēnesis" at bounding box center [369, 270] width 69 height 22
type input "*"
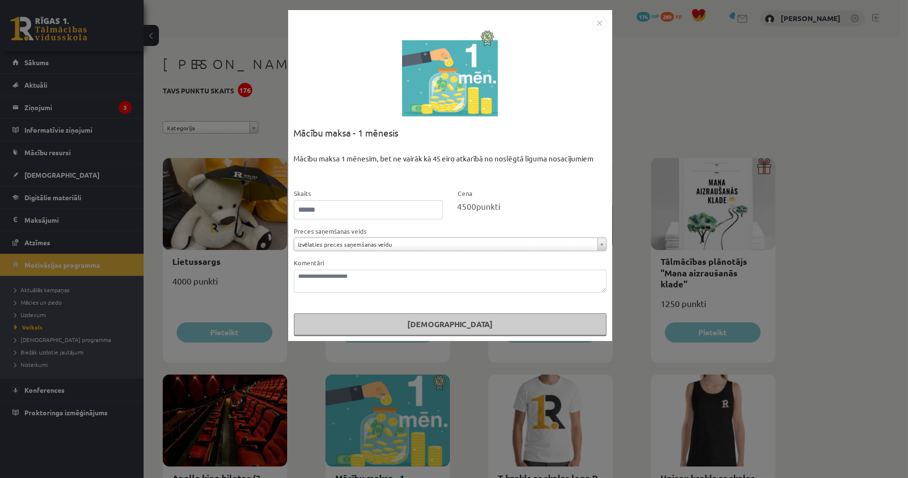
click at [602, 21] on img "Close" at bounding box center [599, 23] width 14 height 14
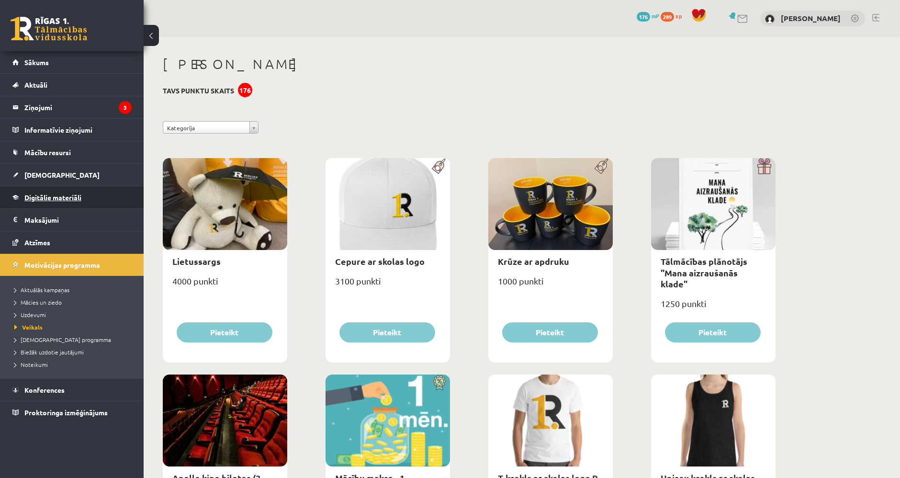
click at [123, 192] on link "Digitālie materiāli" at bounding box center [71, 197] width 119 height 22
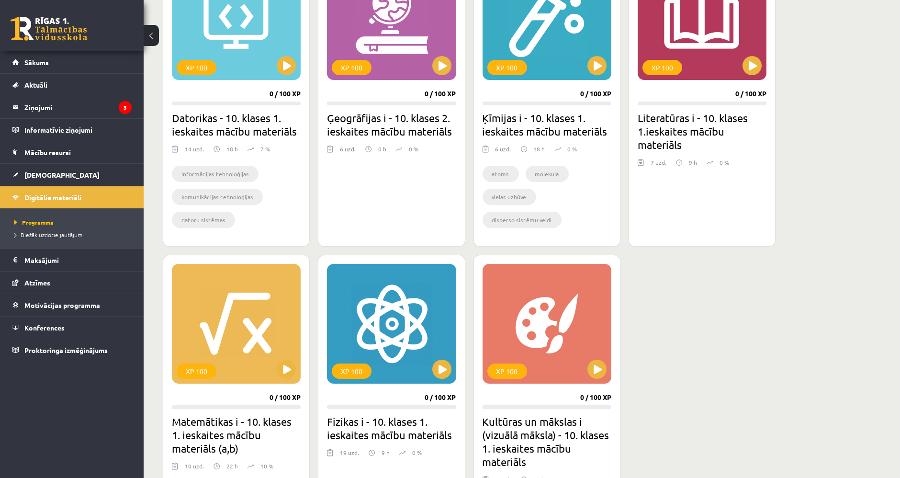
scroll to position [319, 0]
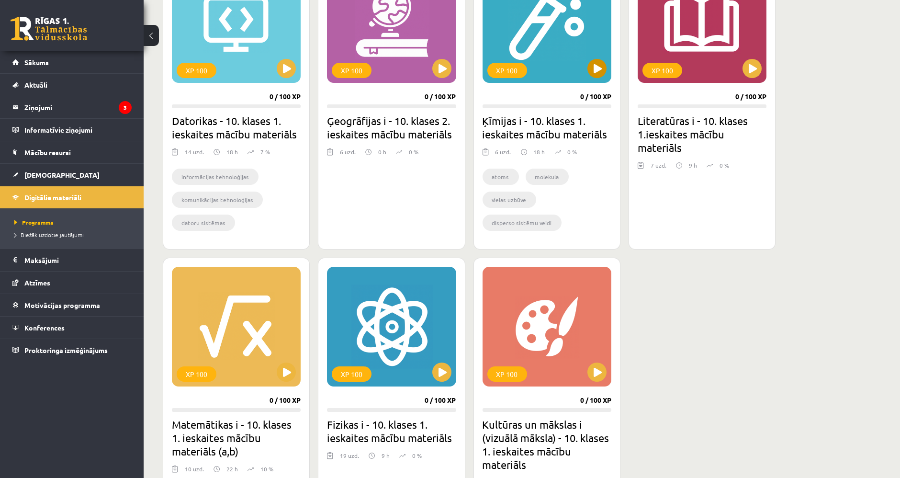
click at [592, 78] on div "XP 100" at bounding box center [546, 23] width 129 height 120
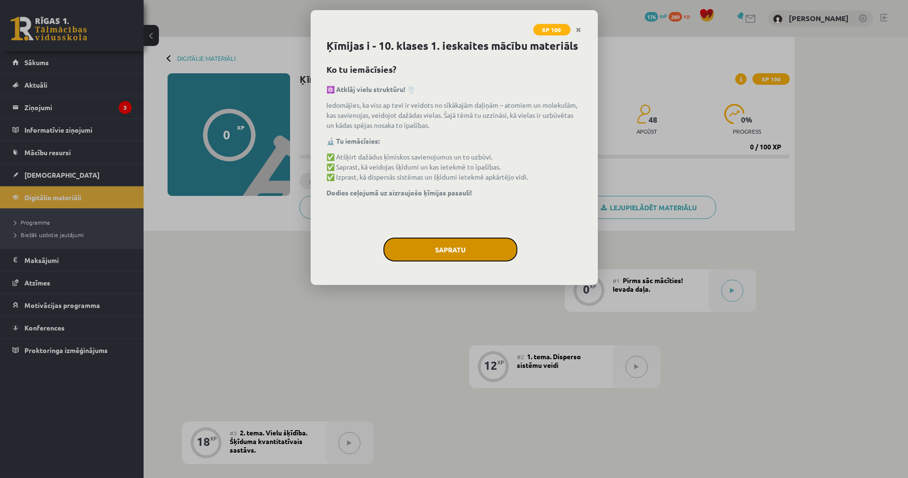
click at [443, 243] on button "Sapratu" at bounding box center [450, 249] width 134 height 24
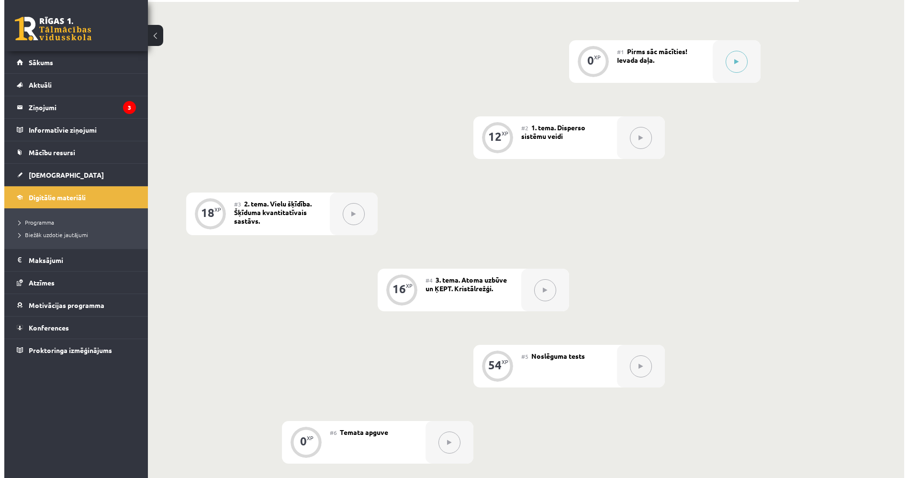
scroll to position [222, 0]
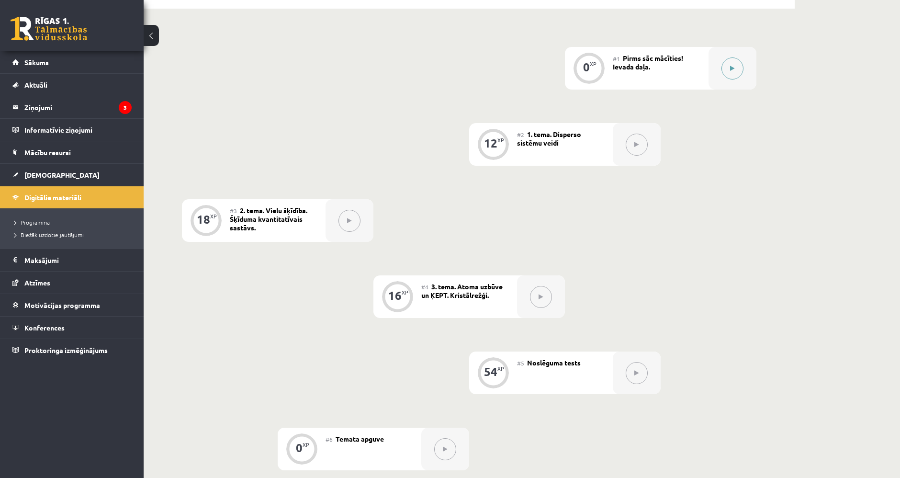
click at [729, 68] on button at bounding box center [732, 68] width 22 height 22
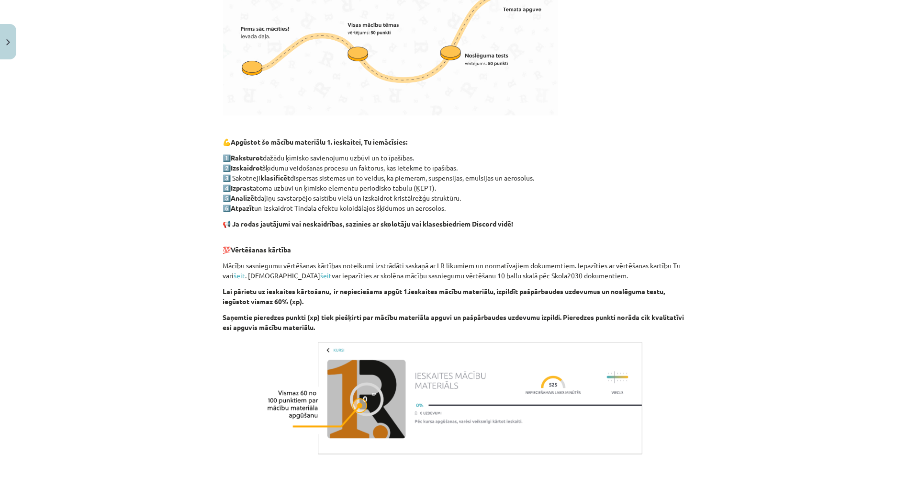
scroll to position [452, 0]
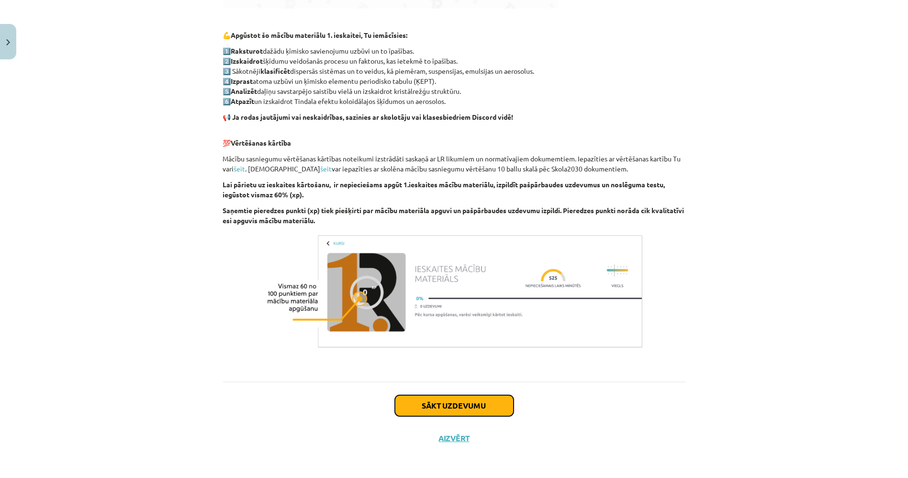
click at [466, 397] on button "Sākt uzdevumu" at bounding box center [454, 405] width 119 height 21
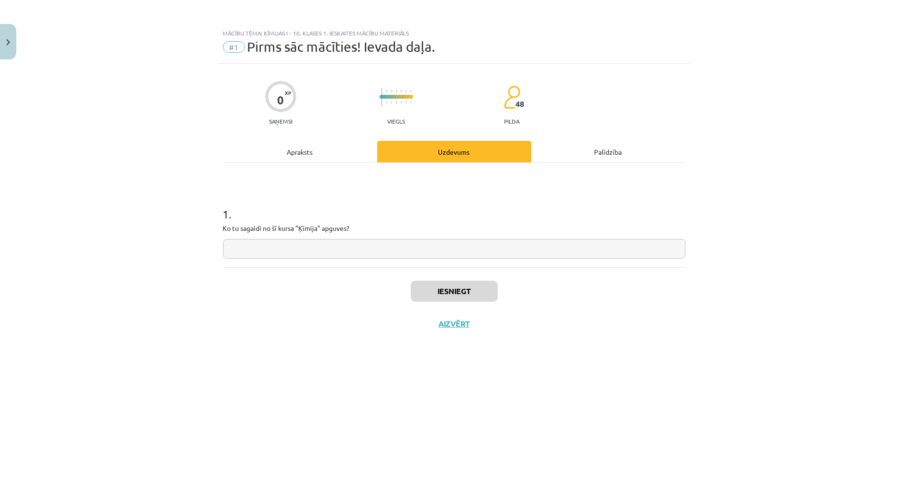
click at [307, 147] on div "Apraksts" at bounding box center [300, 152] width 154 height 22
